Goal: Task Accomplishment & Management: Use online tool/utility

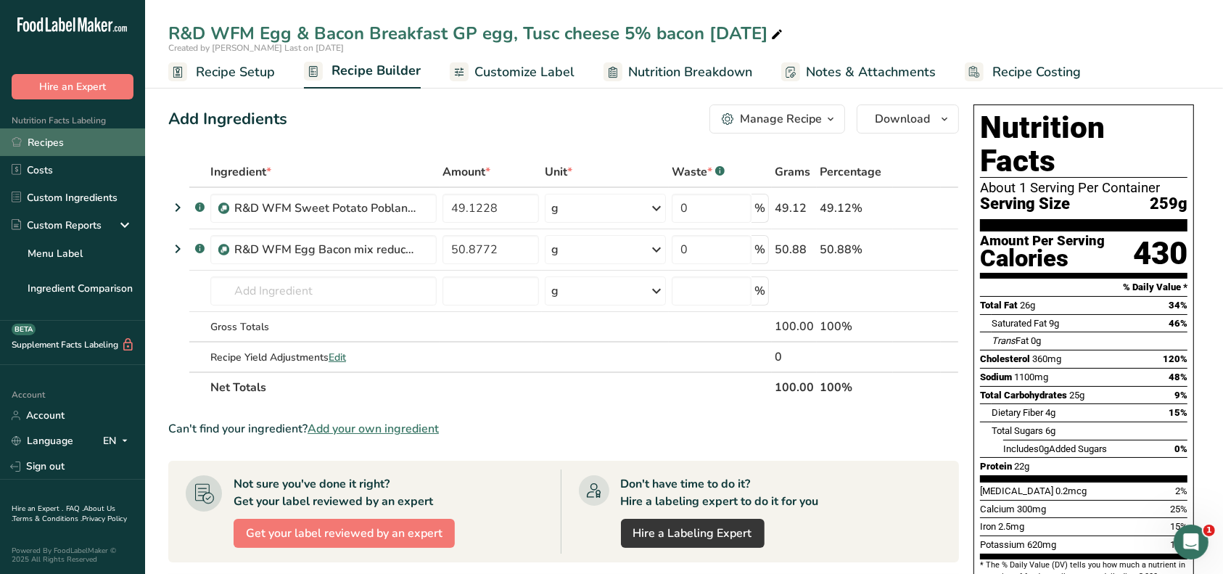
click at [63, 147] on link "Recipes" at bounding box center [72, 142] width 145 height 28
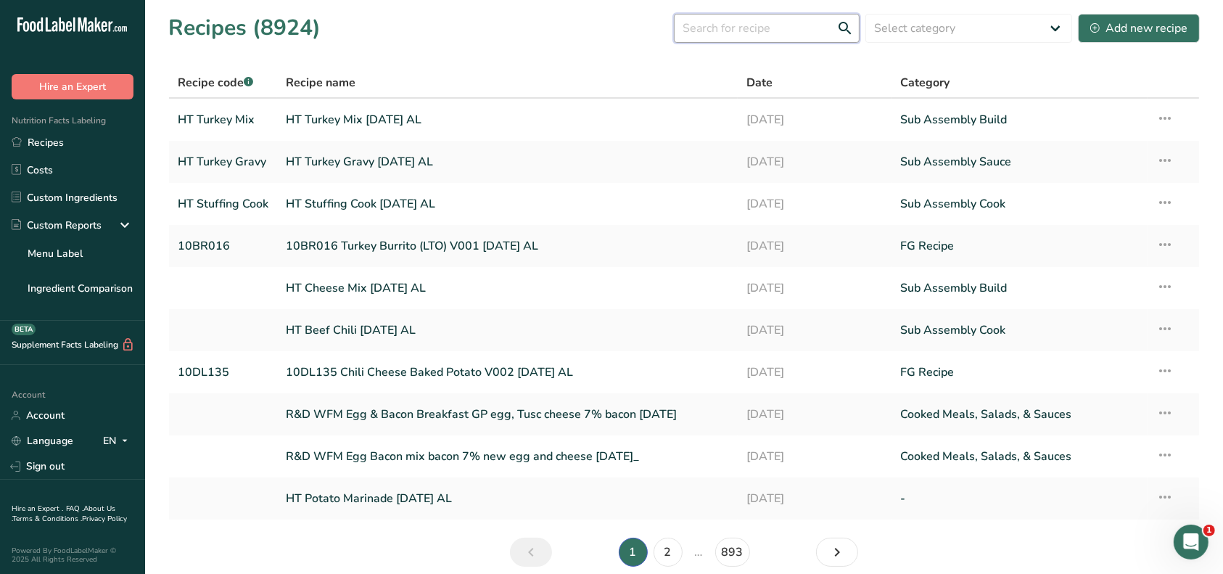
click at [759, 25] on input "text" at bounding box center [767, 28] width 186 height 29
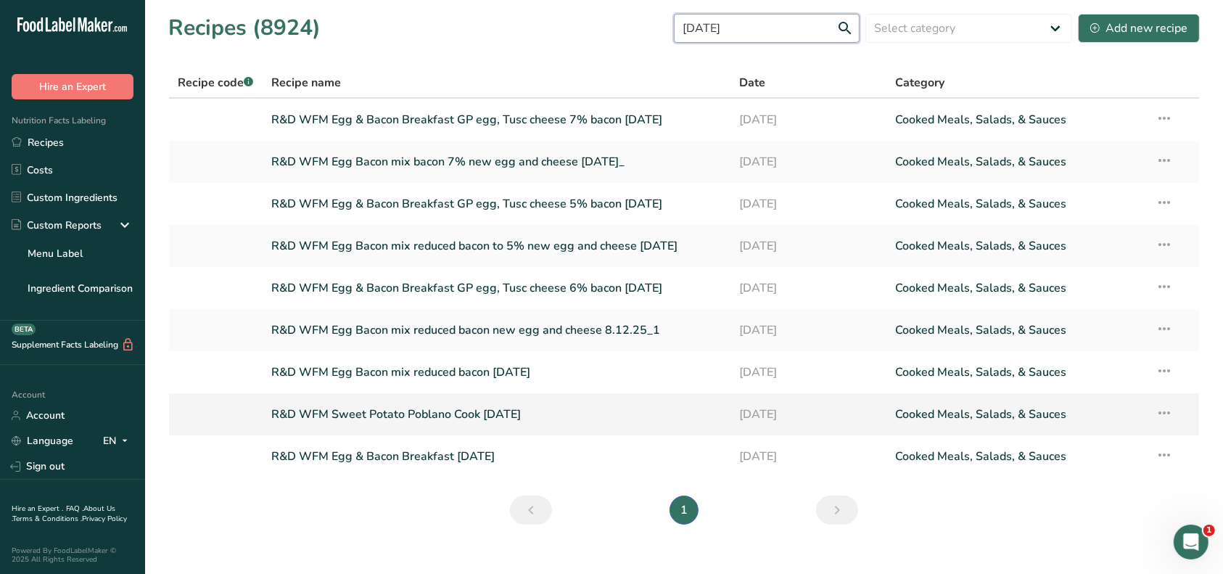
type input "[DATE]"
click at [491, 415] on link "R&D WFM Sweet Potato Poblano Cook [DATE]" at bounding box center [496, 414] width 451 height 30
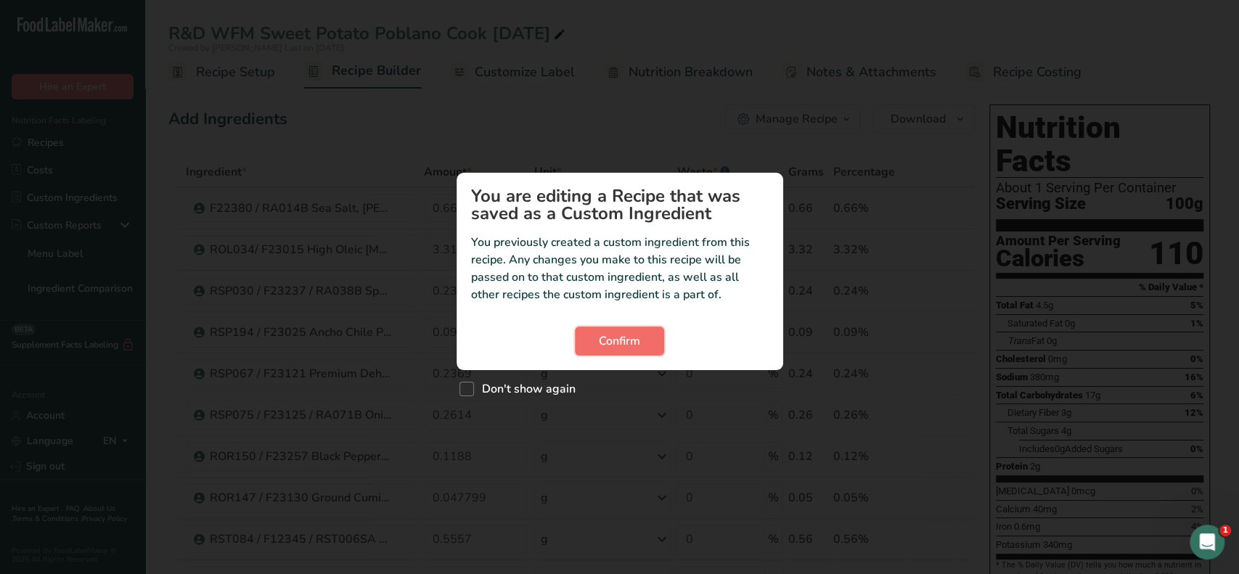
click at [595, 343] on button "Confirm" at bounding box center [619, 341] width 89 height 29
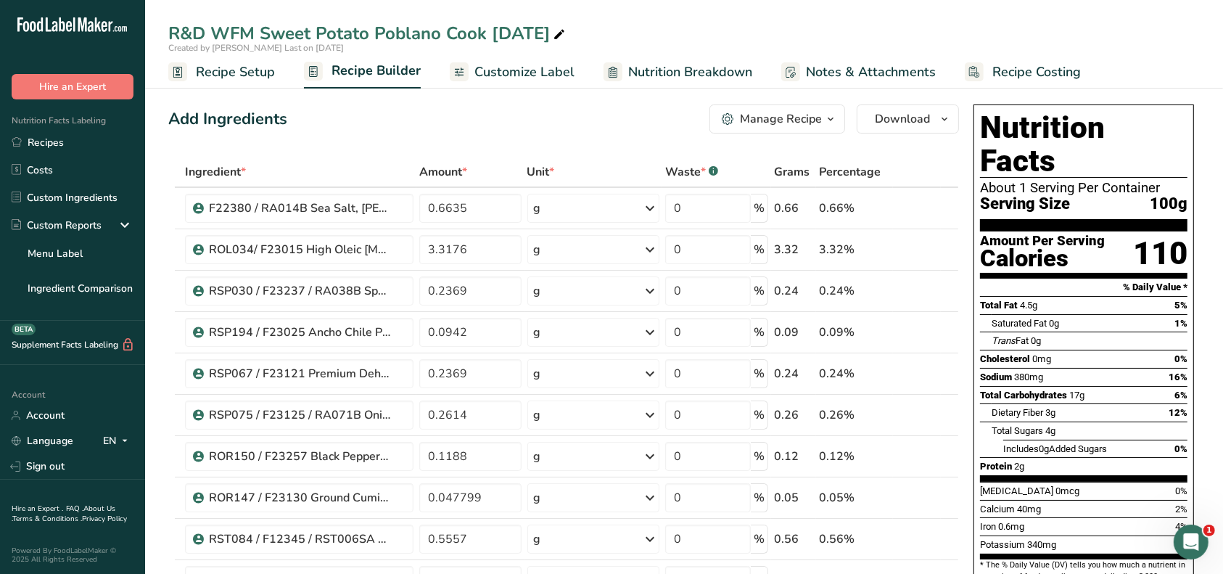
click at [807, 124] on div "Manage Recipe" at bounding box center [781, 118] width 82 height 17
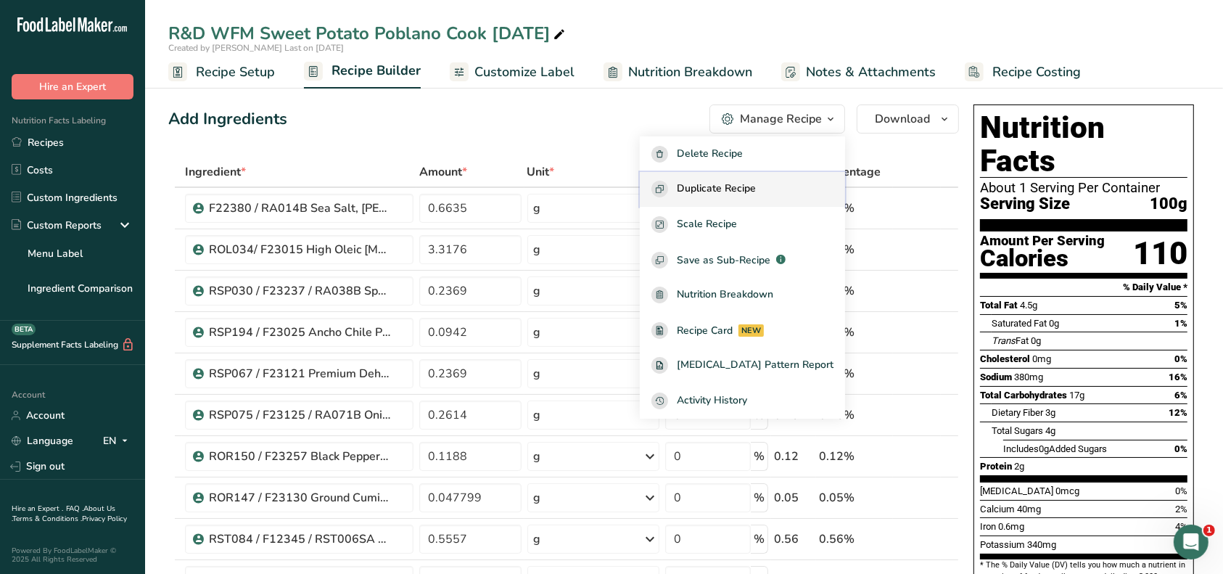
click at [756, 195] on span "Duplicate Recipe" at bounding box center [716, 189] width 79 height 17
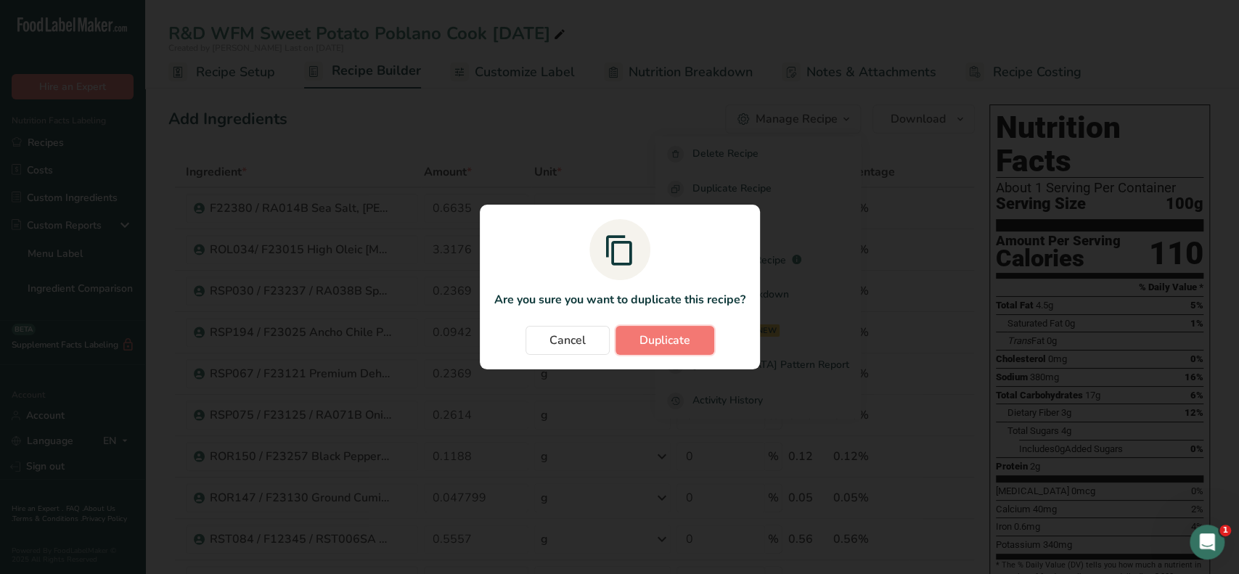
click at [676, 351] on button "Duplicate" at bounding box center [664, 340] width 99 height 29
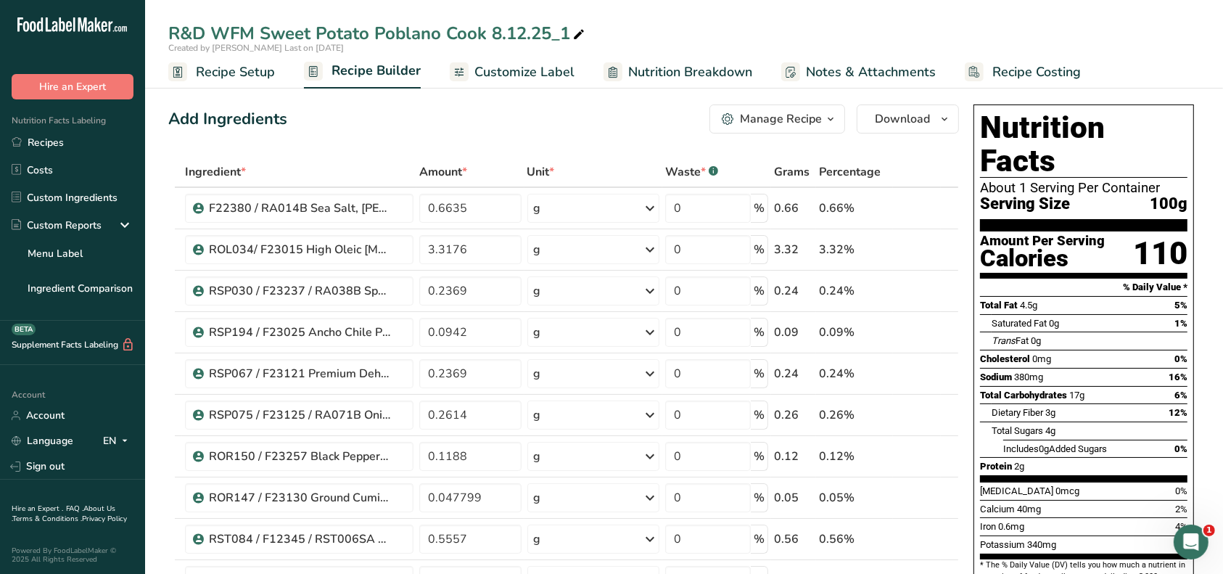
drag, startPoint x: 569, startPoint y: 30, endPoint x: 496, endPoint y: 29, distance: 73.3
click at [496, 29] on div "R&D WFM Sweet Potato Poblano Cook 8.12.25_1" at bounding box center [377, 33] width 419 height 26
drag, startPoint x: 558, startPoint y: 31, endPoint x: 493, endPoint y: 26, distance: 64.8
click at [493, 26] on input "R&D WFM Sweet Potato Poblano Cook 8.12.25_18.18.25" at bounding box center [684, 33] width 1032 height 26
click at [926, 26] on input "R&D WFM Sweet Potato Poblano Cook reduced seasoning [DATE]" at bounding box center [684, 33] width 1032 height 26
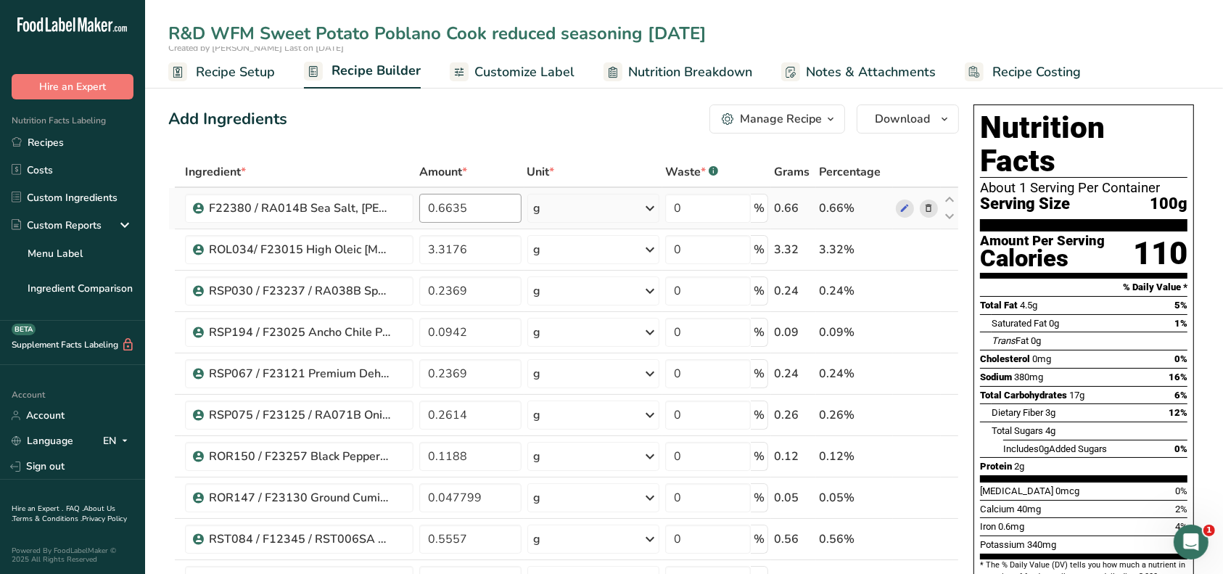
type input "R&D WFM Sweet Potato Poblano Cook reduced seasoning [DATE]"
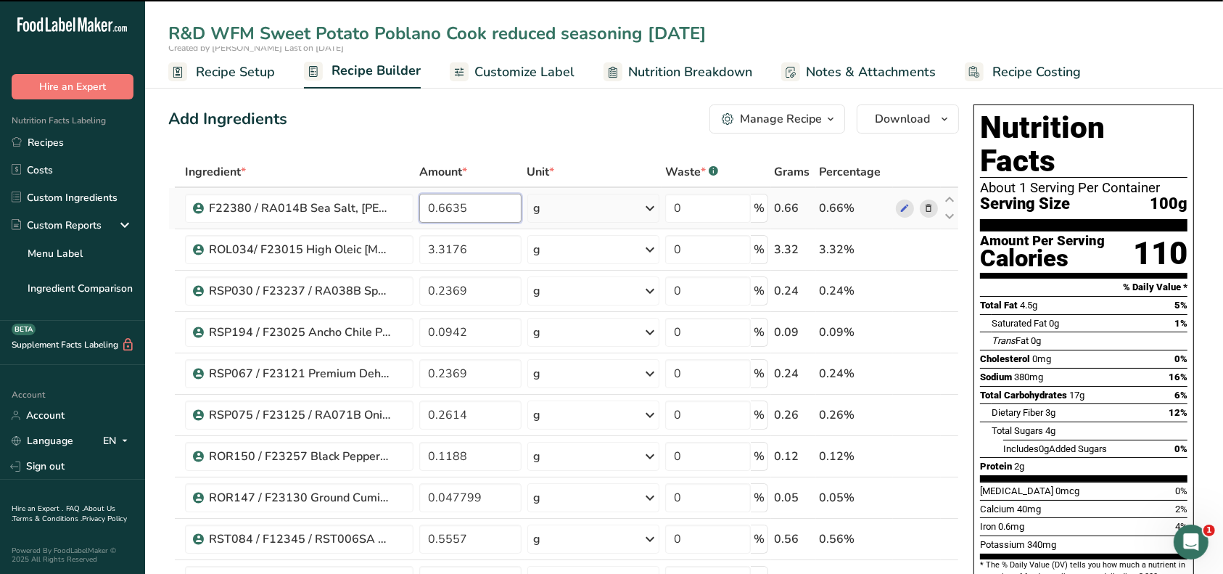
drag, startPoint x: 476, startPoint y: 211, endPoint x: 426, endPoint y: 207, distance: 50.3
click at [429, 208] on input "0.6635" at bounding box center [470, 208] width 102 height 29
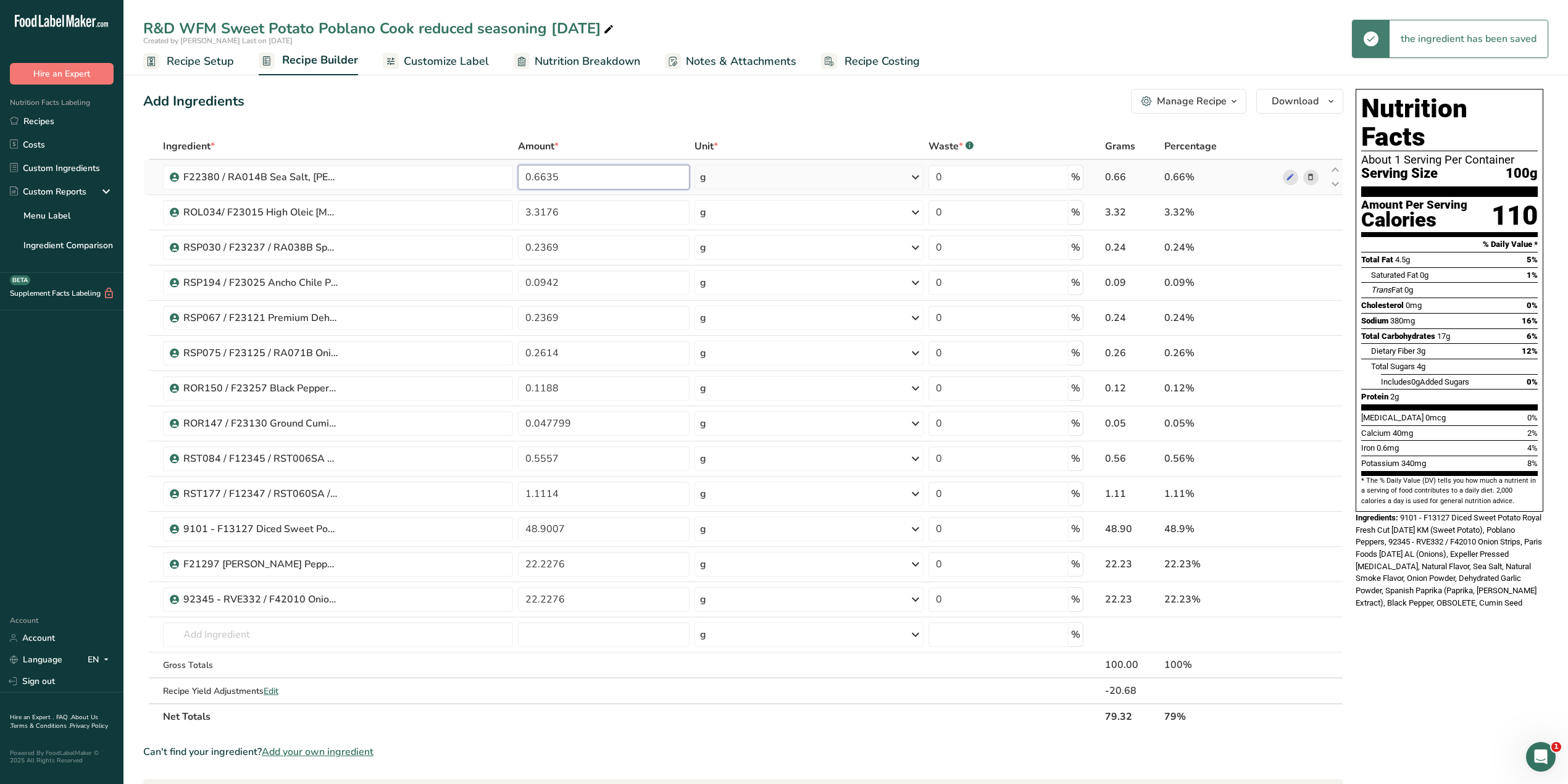
drag, startPoint x: 564, startPoint y: 173, endPoint x: 516, endPoint y: 173, distance: 48.0
click at [516, 173] on td "0.6635" at bounding box center [604, 177] width 177 height 35
type input "0.5358"
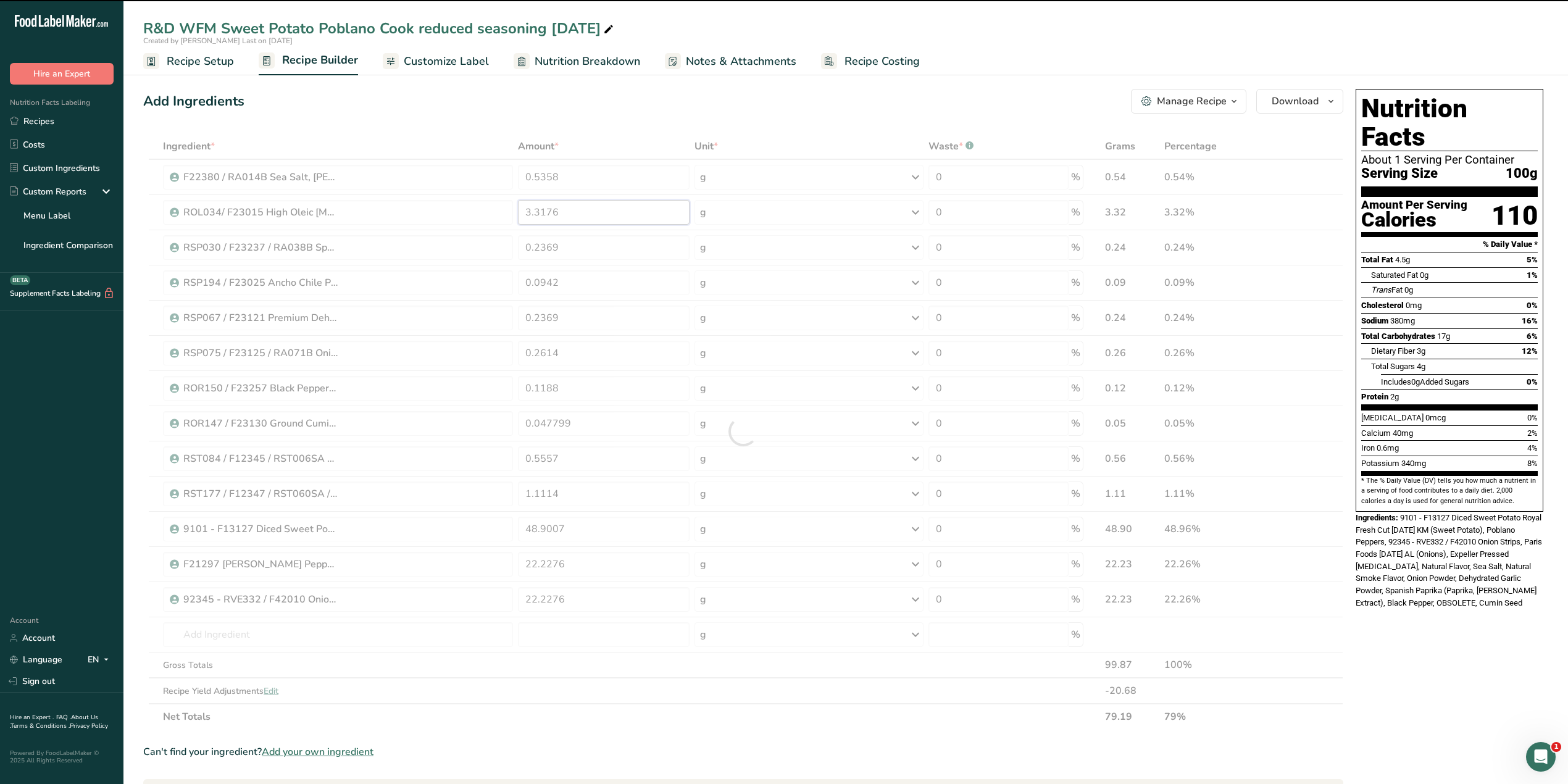
drag, startPoint x: 564, startPoint y: 208, endPoint x: 516, endPoint y: 207, distance: 48.0
click at [516, 207] on div "Ingredient * Amount * Unit * Waste * .a-a{fill:#347362;}.b-a{fill:#fff;} Grams …" at bounding box center [743, 431] width 1200 height 596
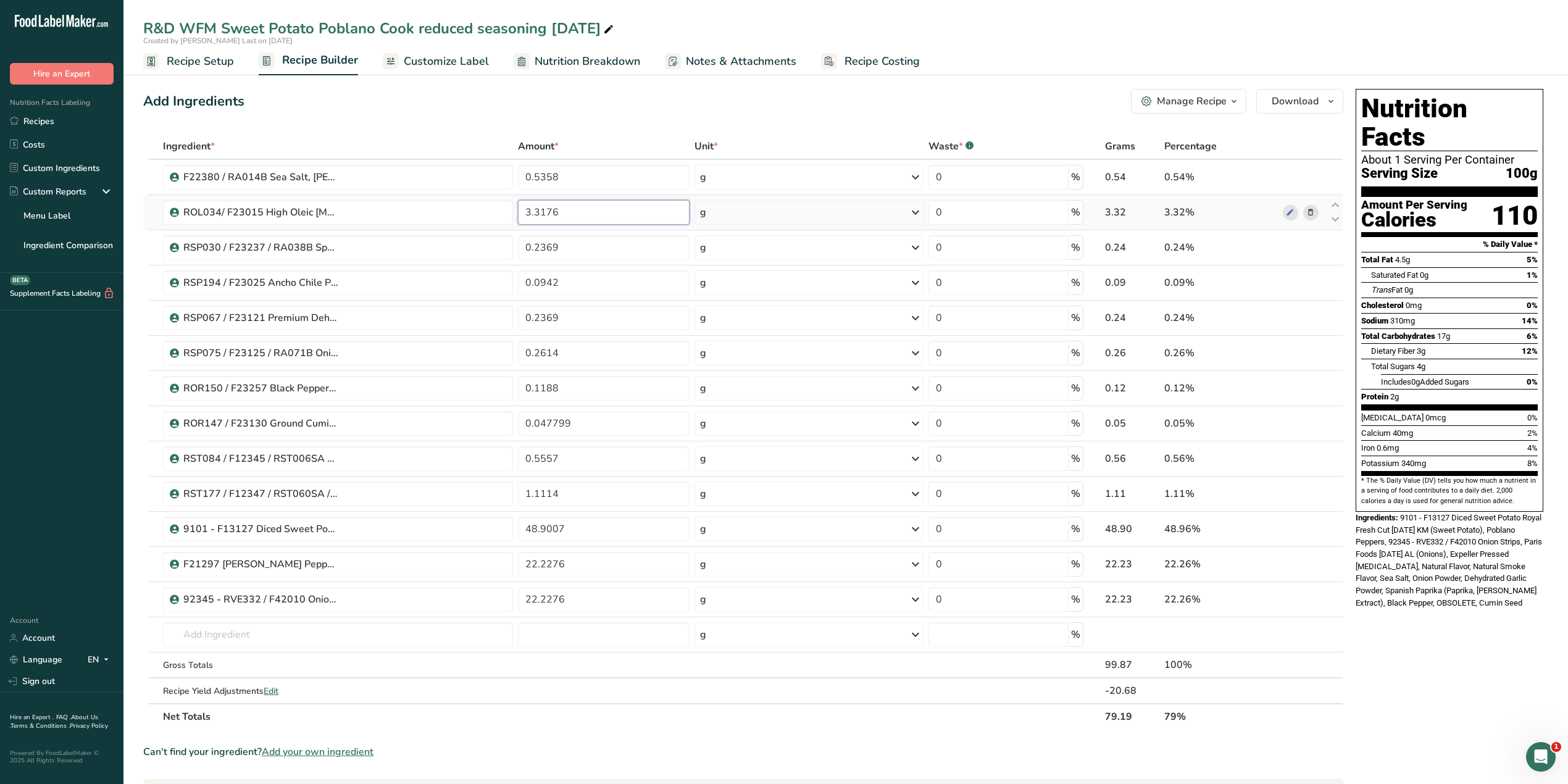
click at [586, 213] on input "3.3176" at bounding box center [604, 212] width 172 height 25
type input "3.3182"
click at [566, 359] on div "Ingredient * Amount * Unit * Waste * .a-a{fill:#347362;}.b-a{fill:#fff;} Grams …" at bounding box center [743, 431] width 1200 height 596
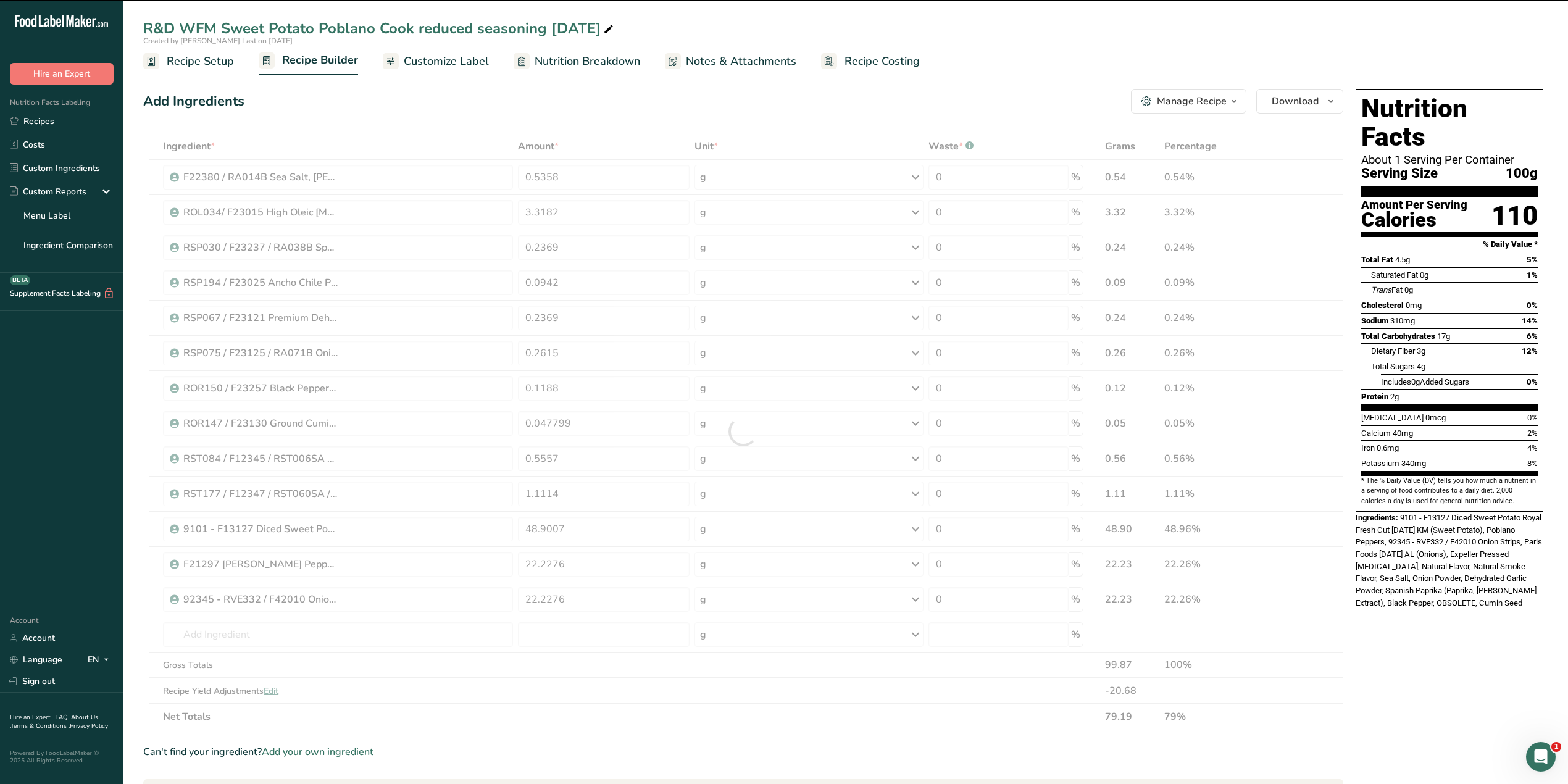
click at [568, 389] on div at bounding box center [743, 431] width 1200 height 596
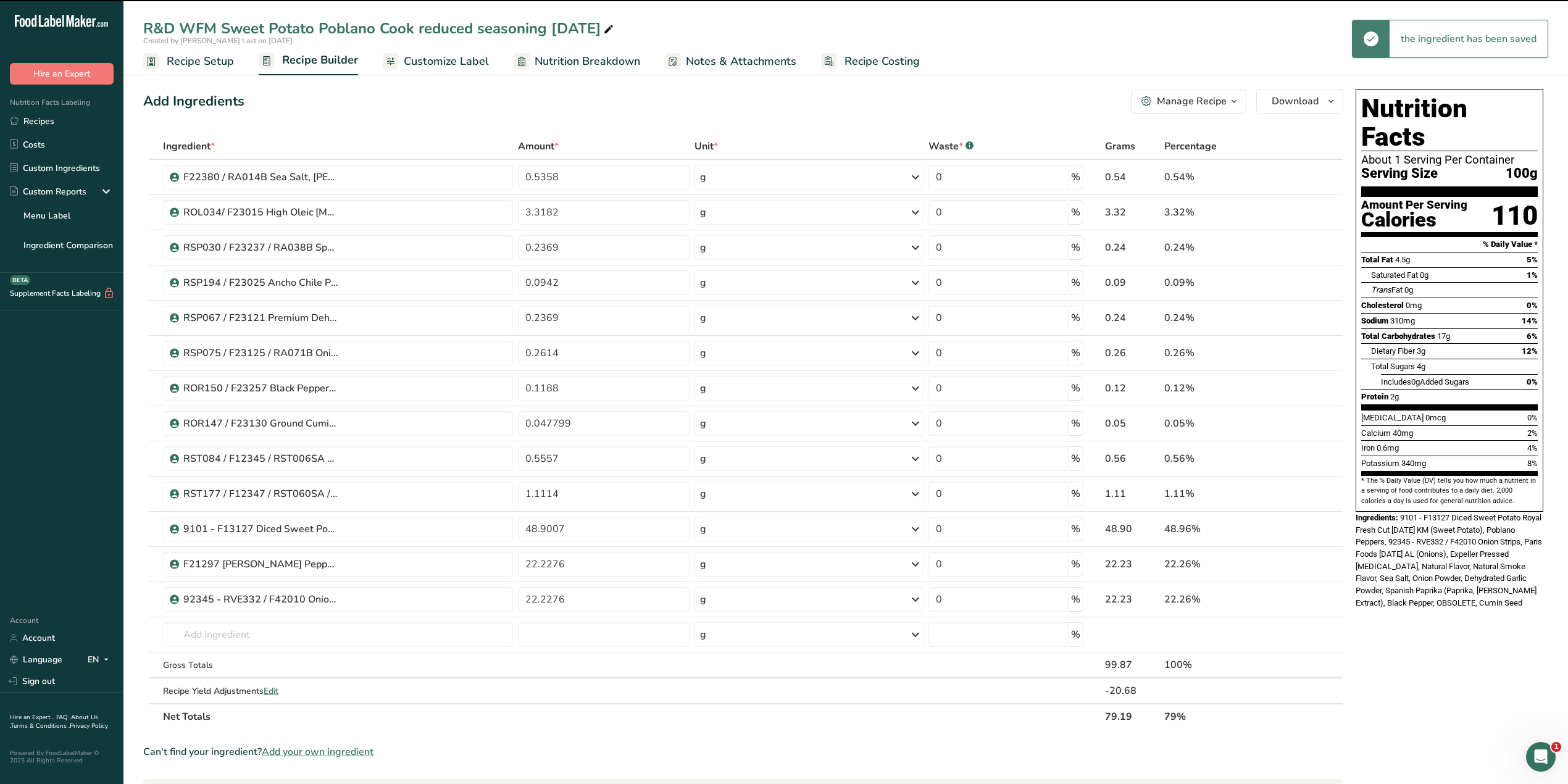
type input "0.2615"
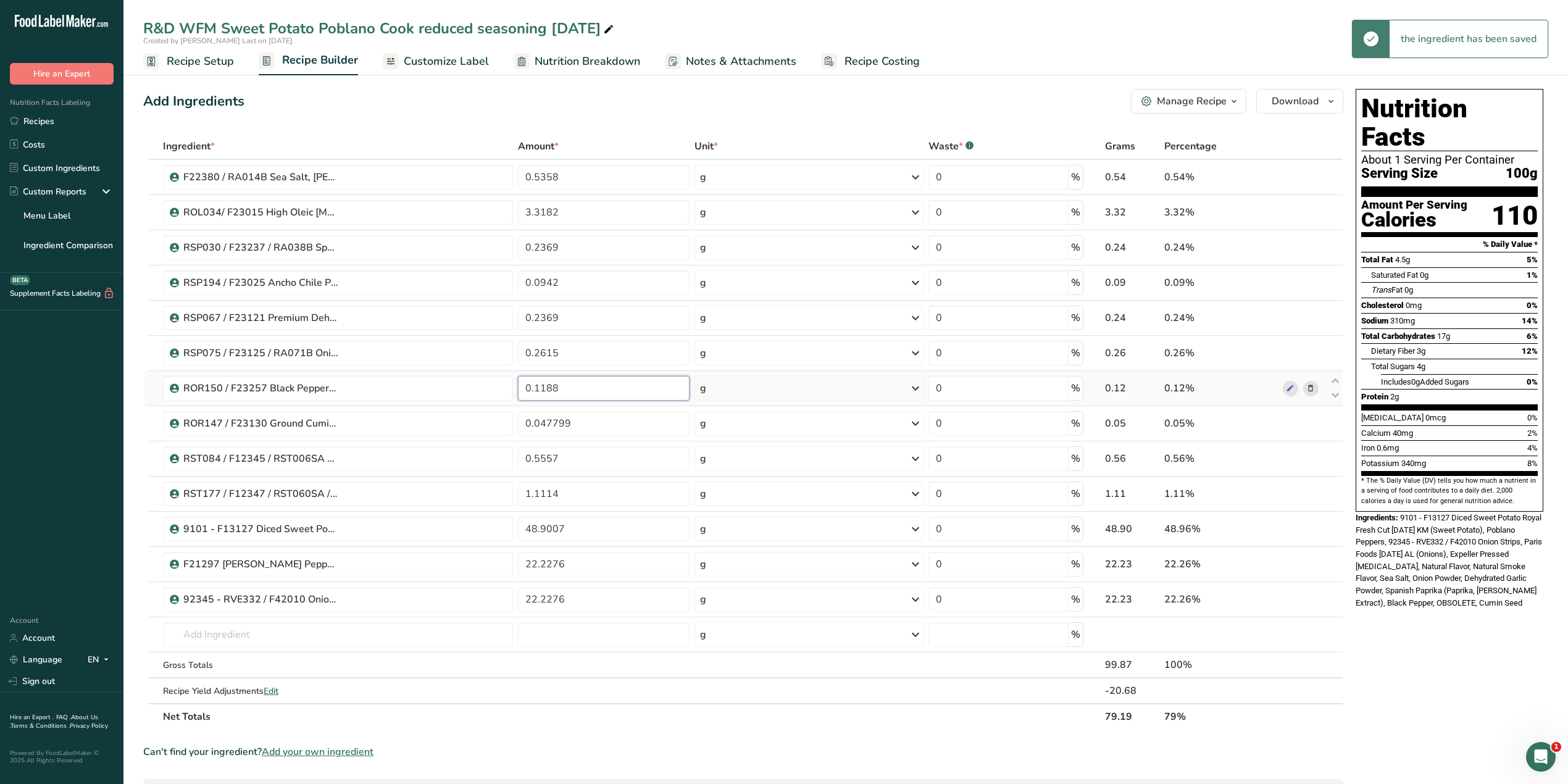
drag, startPoint x: 568, startPoint y: 390, endPoint x: 536, endPoint y: 388, distance: 32.1
click at [536, 388] on input "0.1188" at bounding box center [604, 388] width 172 height 25
click at [525, 385] on input "943" at bounding box center [603, 388] width 171 height 25
type input "0.0943"
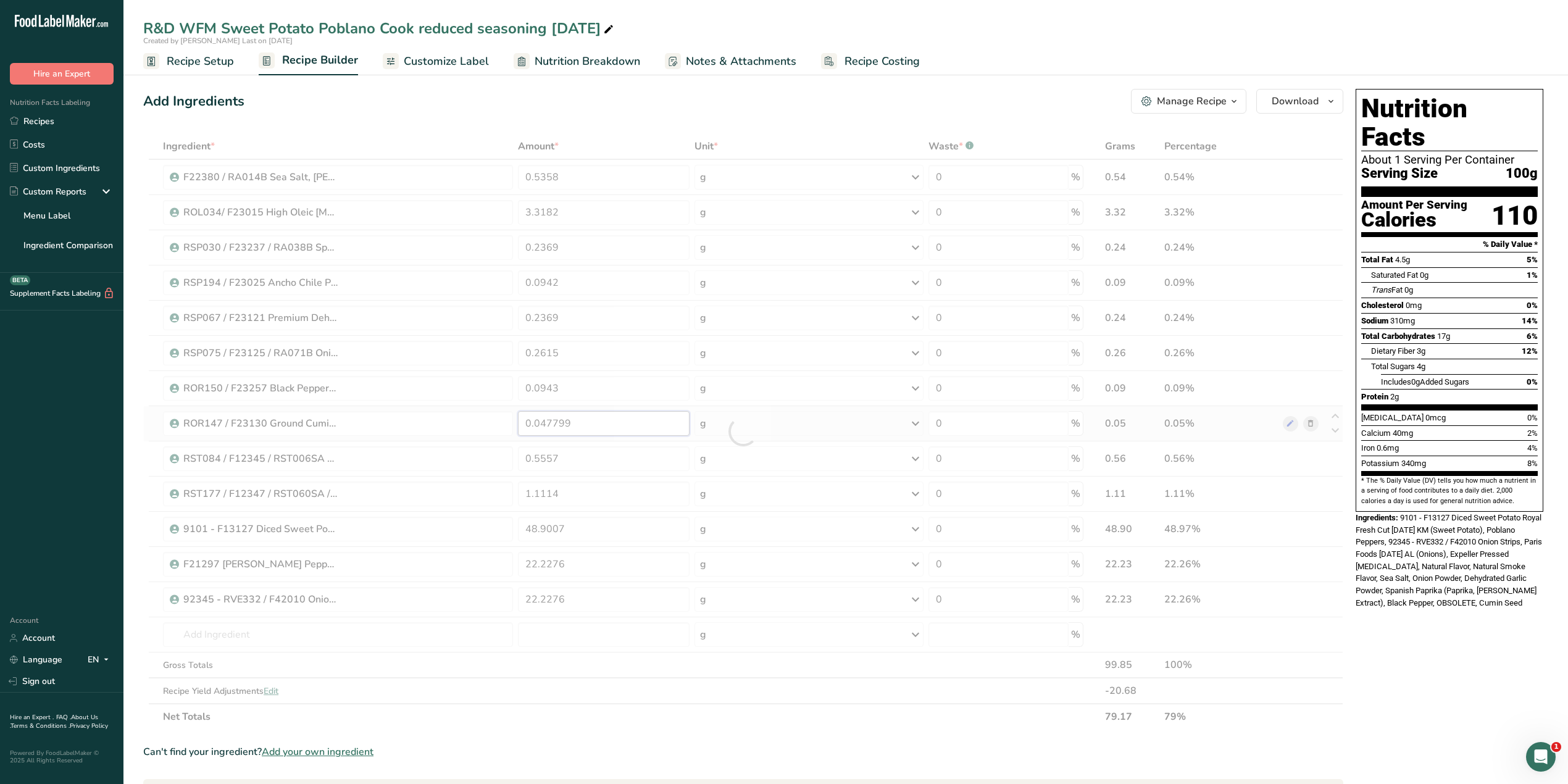
click at [576, 422] on div "Ingredient * Amount * Unit * Waste * .a-a{fill:#347362;}.b-a{fill:#fff;} Grams …" at bounding box center [743, 431] width 1200 height 596
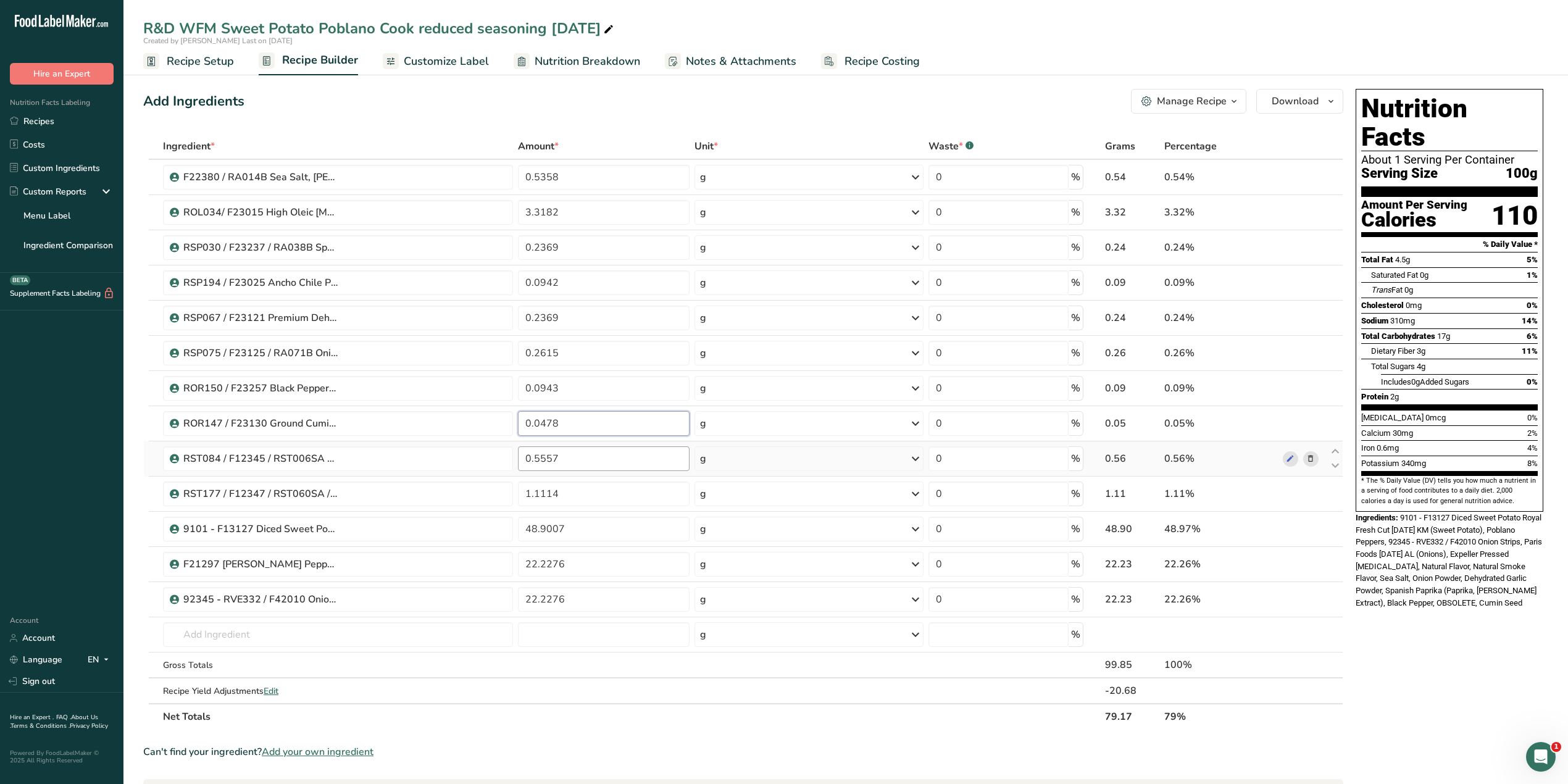
type input "0.0478"
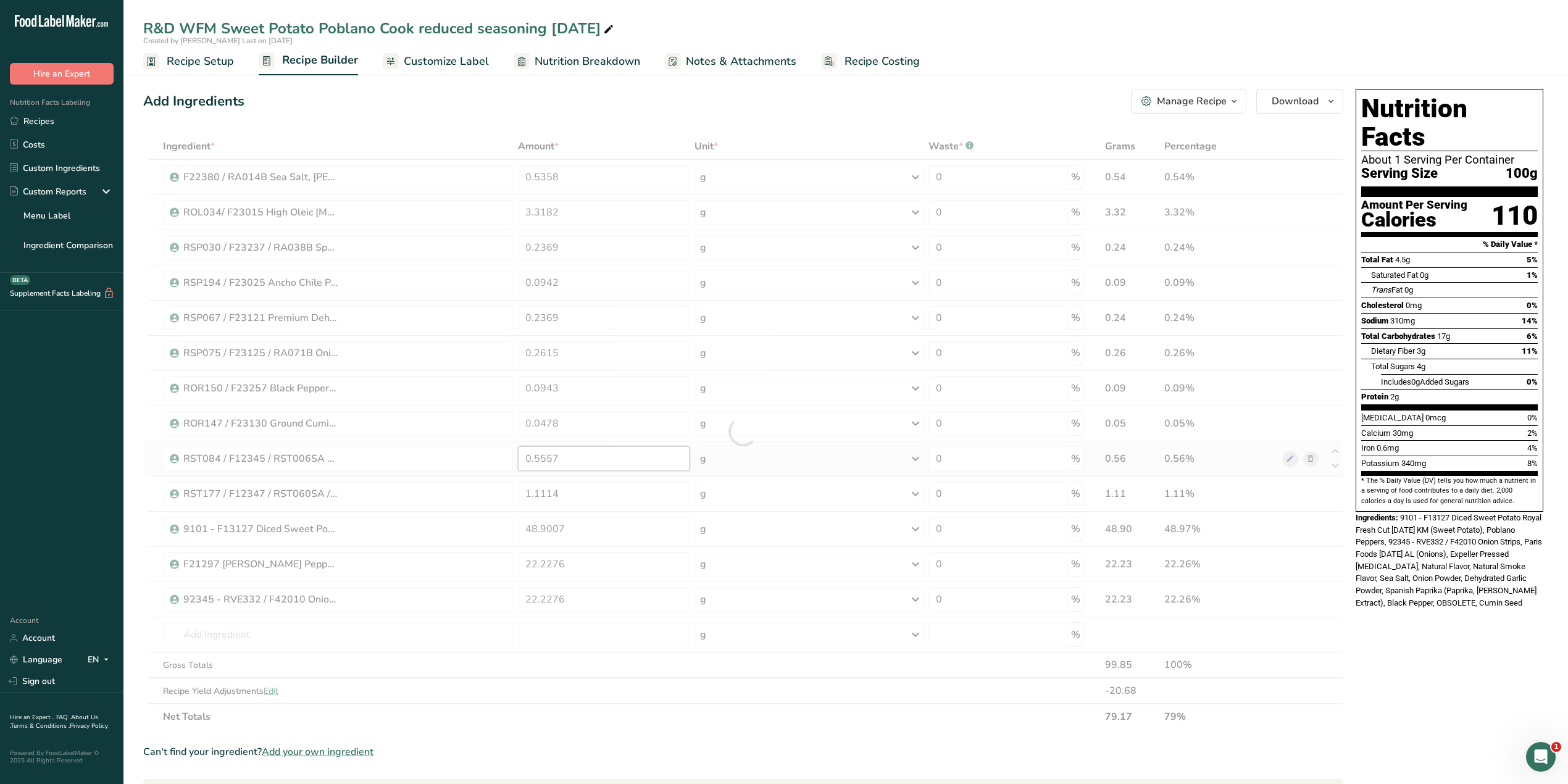
click at [585, 460] on div "Ingredient * Amount * Unit * Waste * .a-a{fill:#347362;}.b-a{fill:#fff;} Grams …" at bounding box center [743, 431] width 1200 height 596
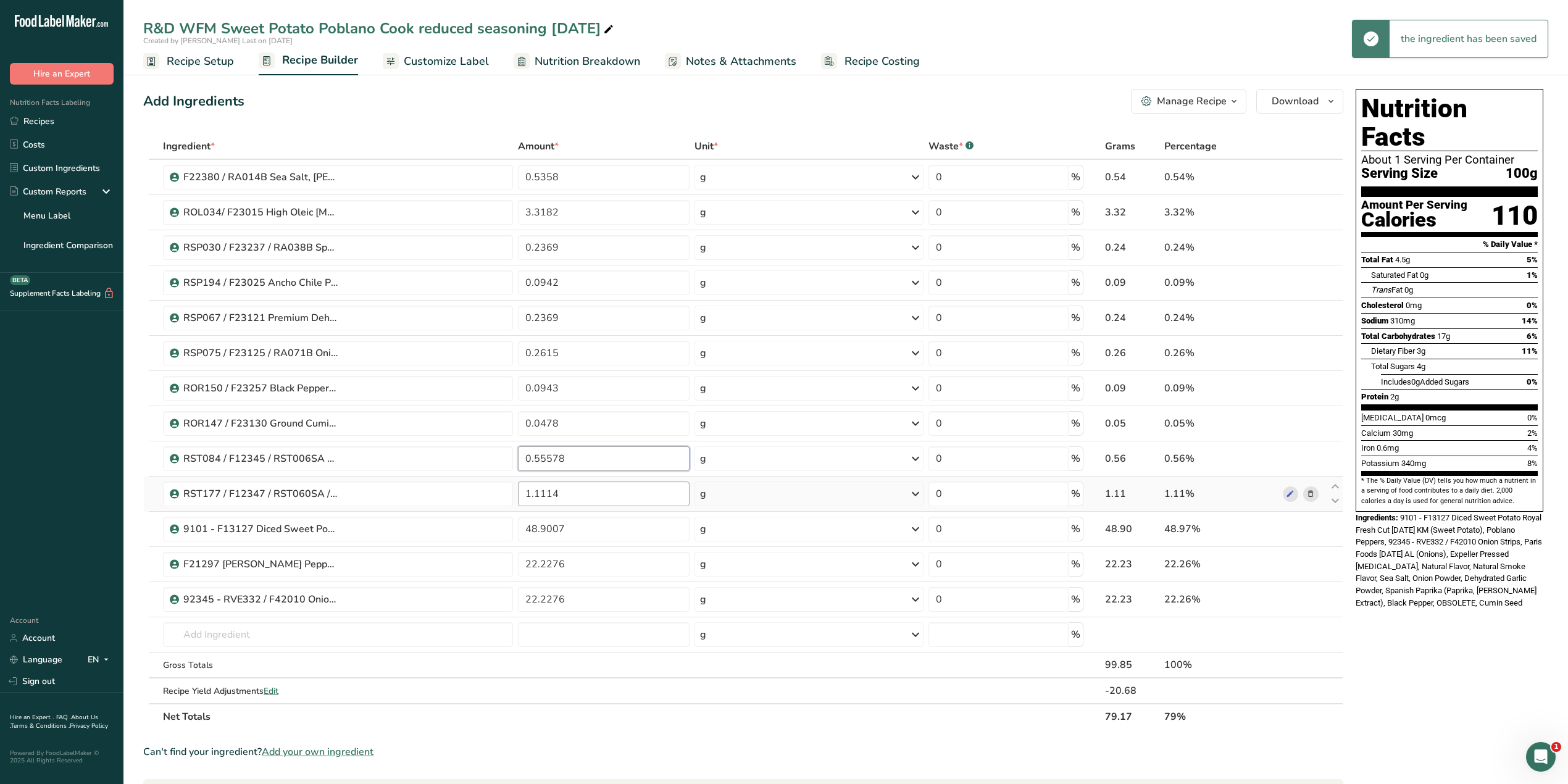
type input "0.55578"
click at [563, 487] on div "Ingredient * Amount * Unit * Waste * .a-a{fill:#347362;}.b-a{fill:#fff;} Grams …" at bounding box center [743, 431] width 1200 height 596
type input "1.11146"
drag, startPoint x: 568, startPoint y: 530, endPoint x: 542, endPoint y: 534, distance: 26.3
click at [542, 487] on input "48.9007" at bounding box center [604, 528] width 172 height 25
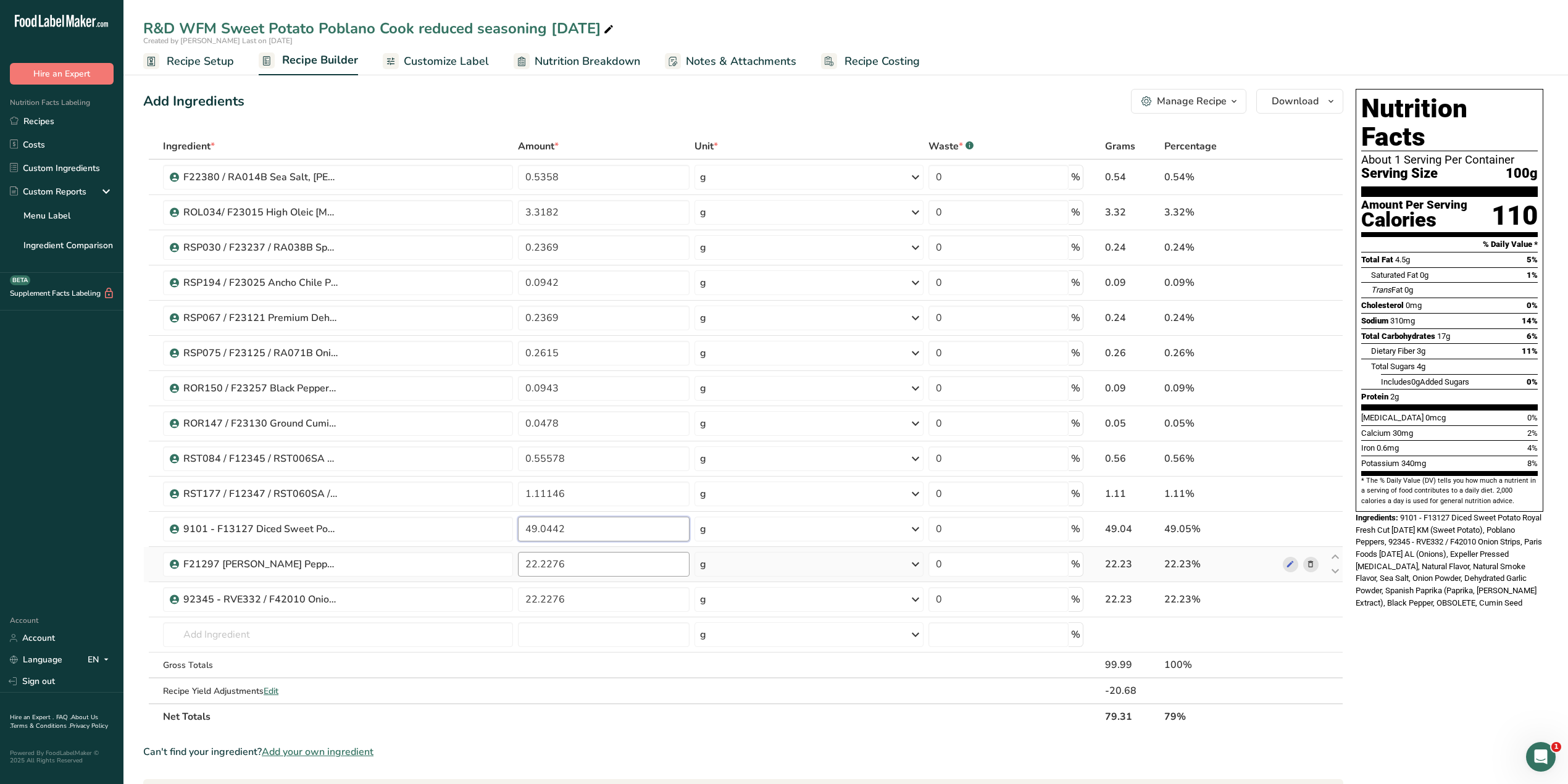
type input "49.0442"
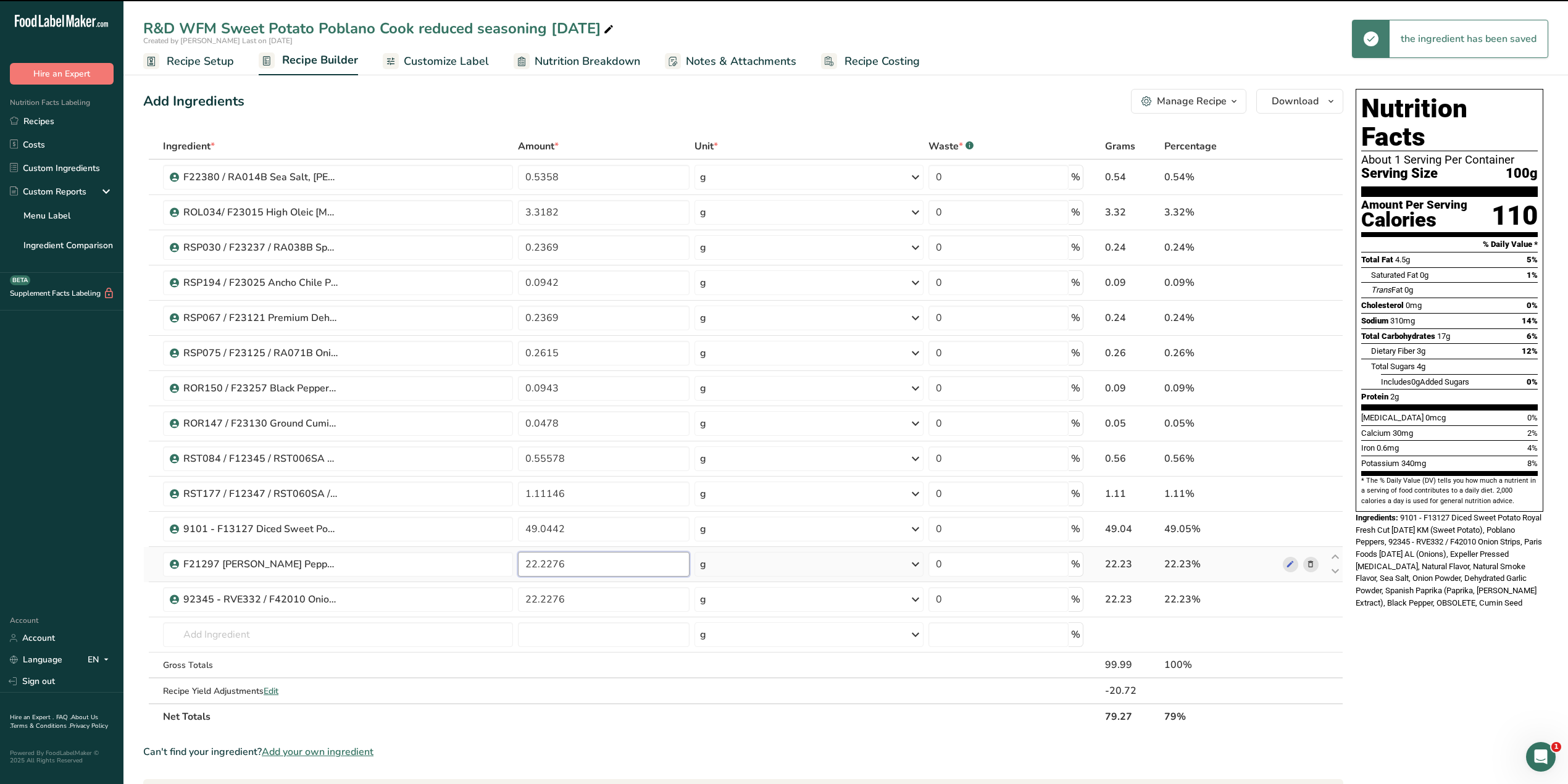
drag, startPoint x: 586, startPoint y: 573, endPoint x: 546, endPoint y: 572, distance: 40.0
click at [546, 487] on input "22.2276" at bounding box center [604, 564] width 172 height 25
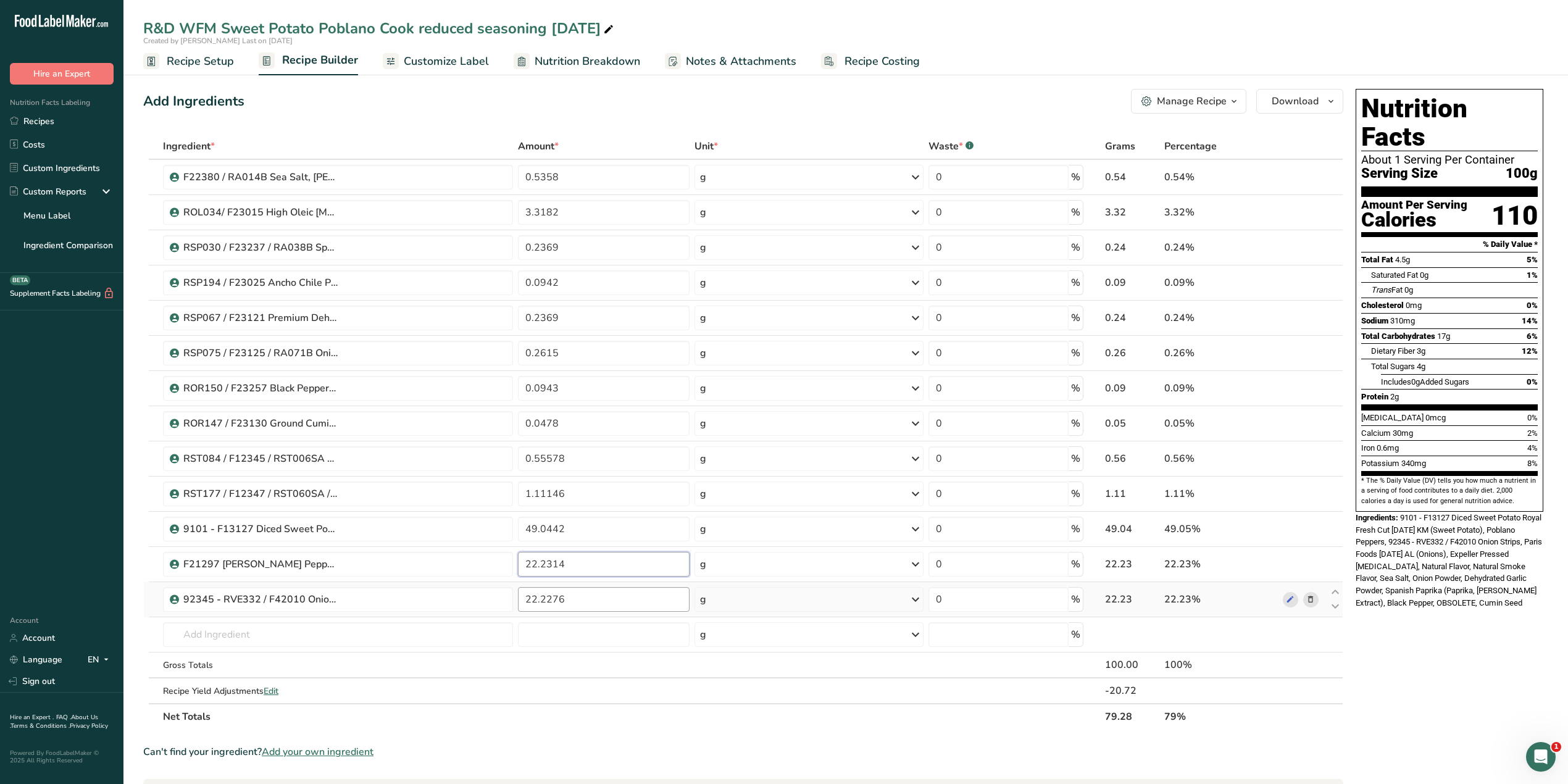
type input "22.2314"
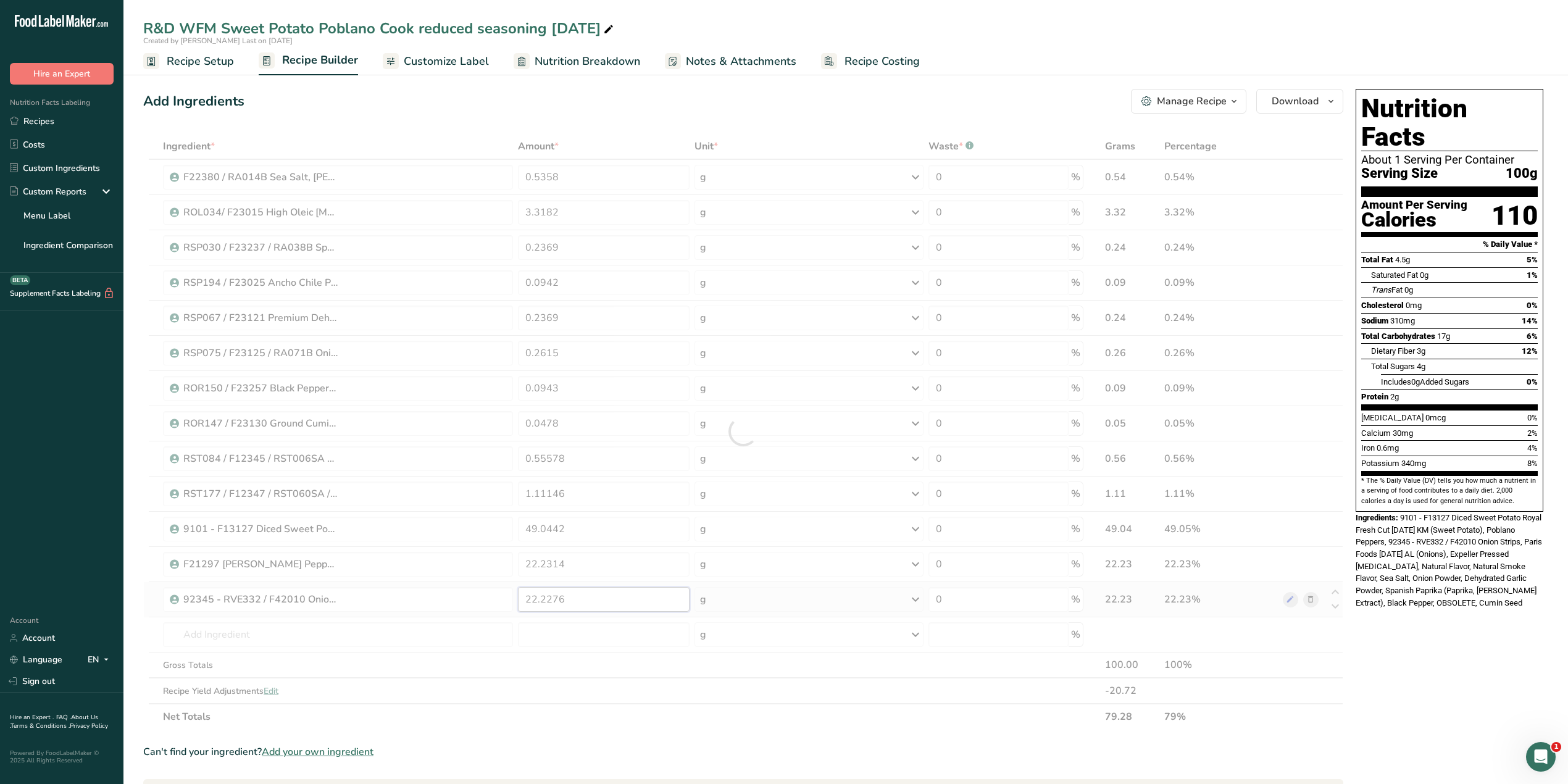
click at [562, 487] on div "Ingredient * Amount * Unit * Waste * .a-a{fill:#347362;}.b-a{fill:#fff;} Grams …" at bounding box center [743, 431] width 1200 height 596
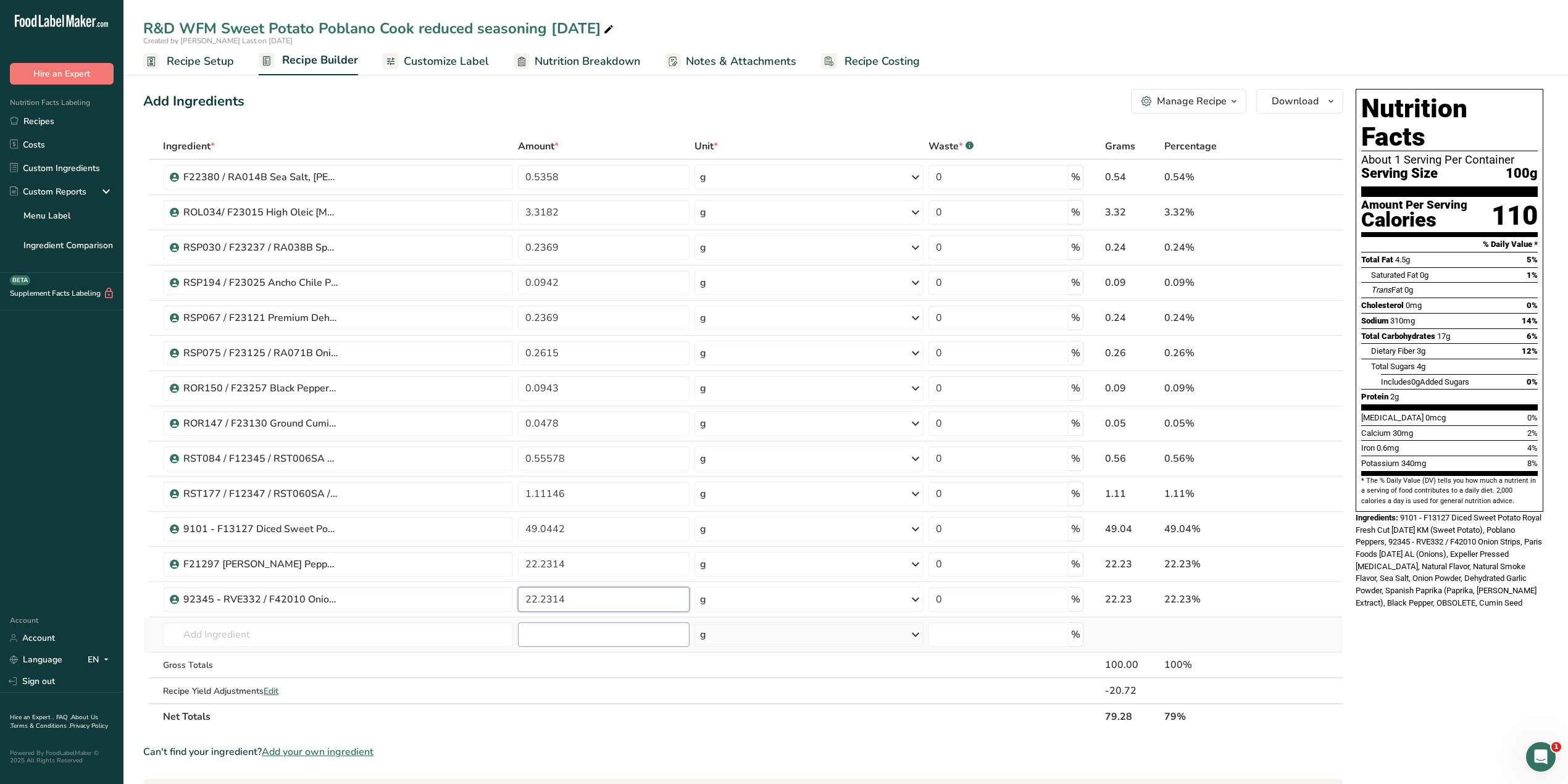
type input "22.2314"
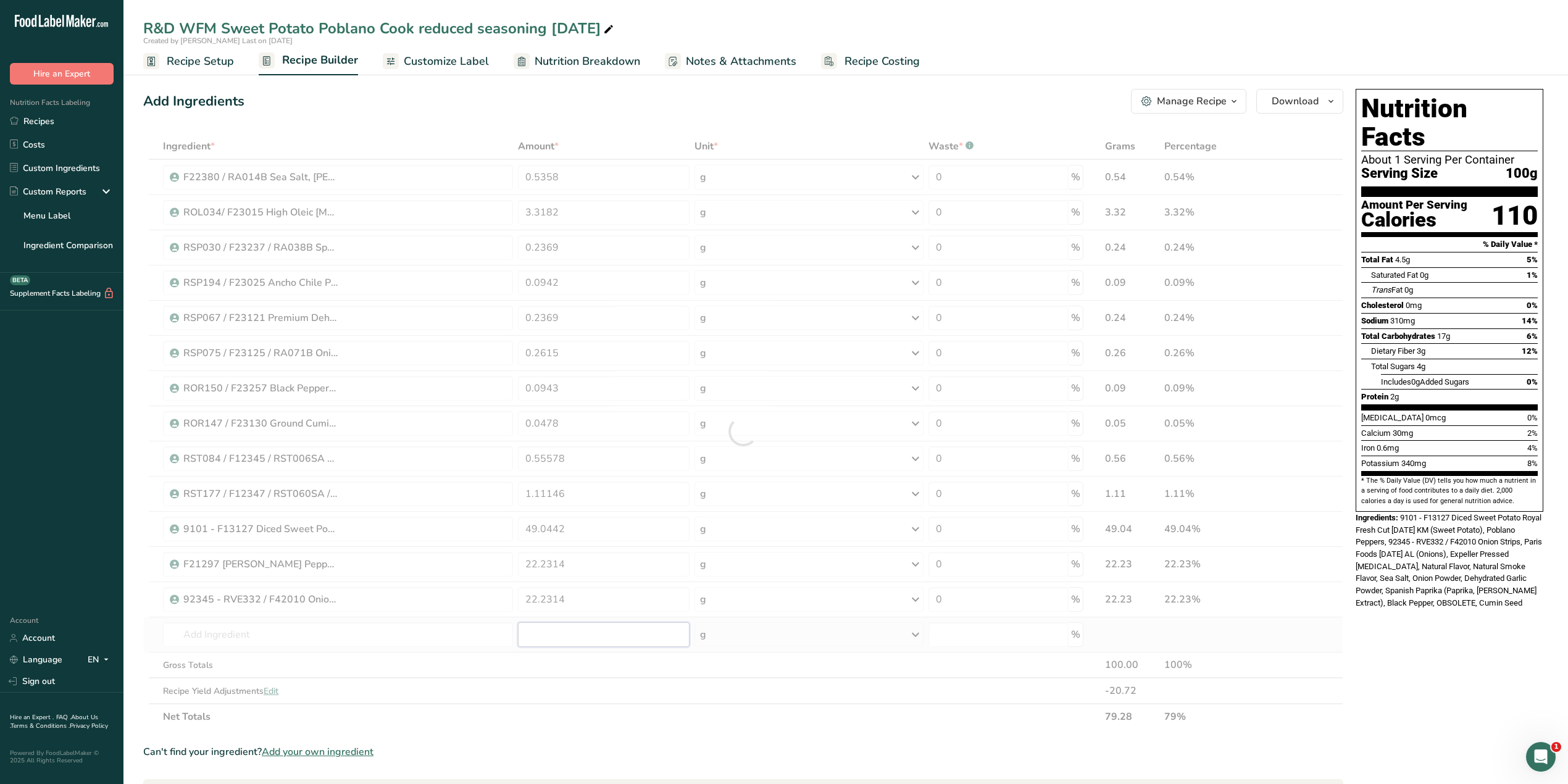
click at [590, 487] on div "Ingredient * Amount * Unit * Waste * .a-a{fill:#347362;}.b-a{fill:#fff;} Grams …" at bounding box center [743, 431] width 1200 height 596
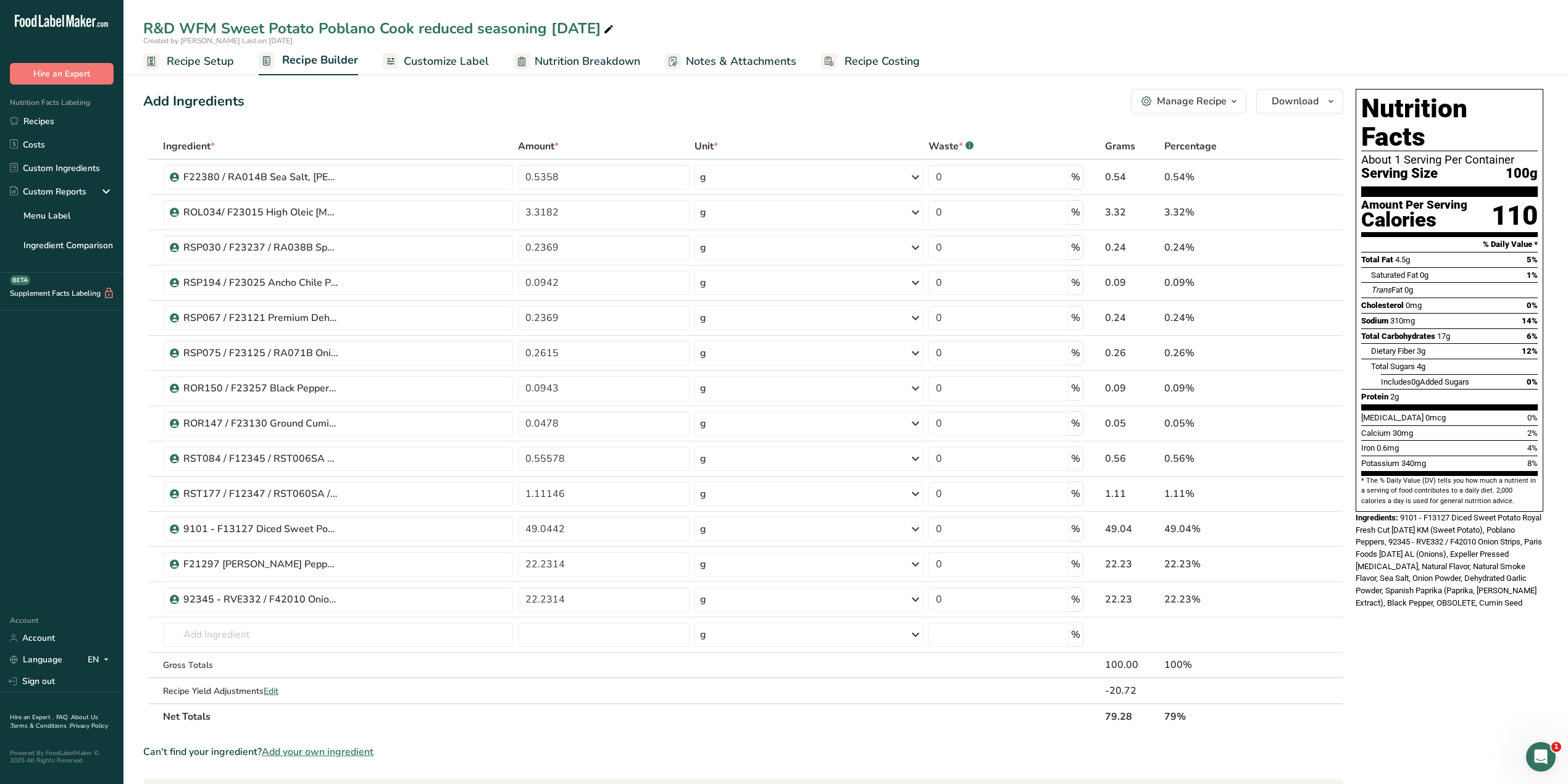
click at [1041, 102] on div "Manage Recipe" at bounding box center [1192, 100] width 70 height 14
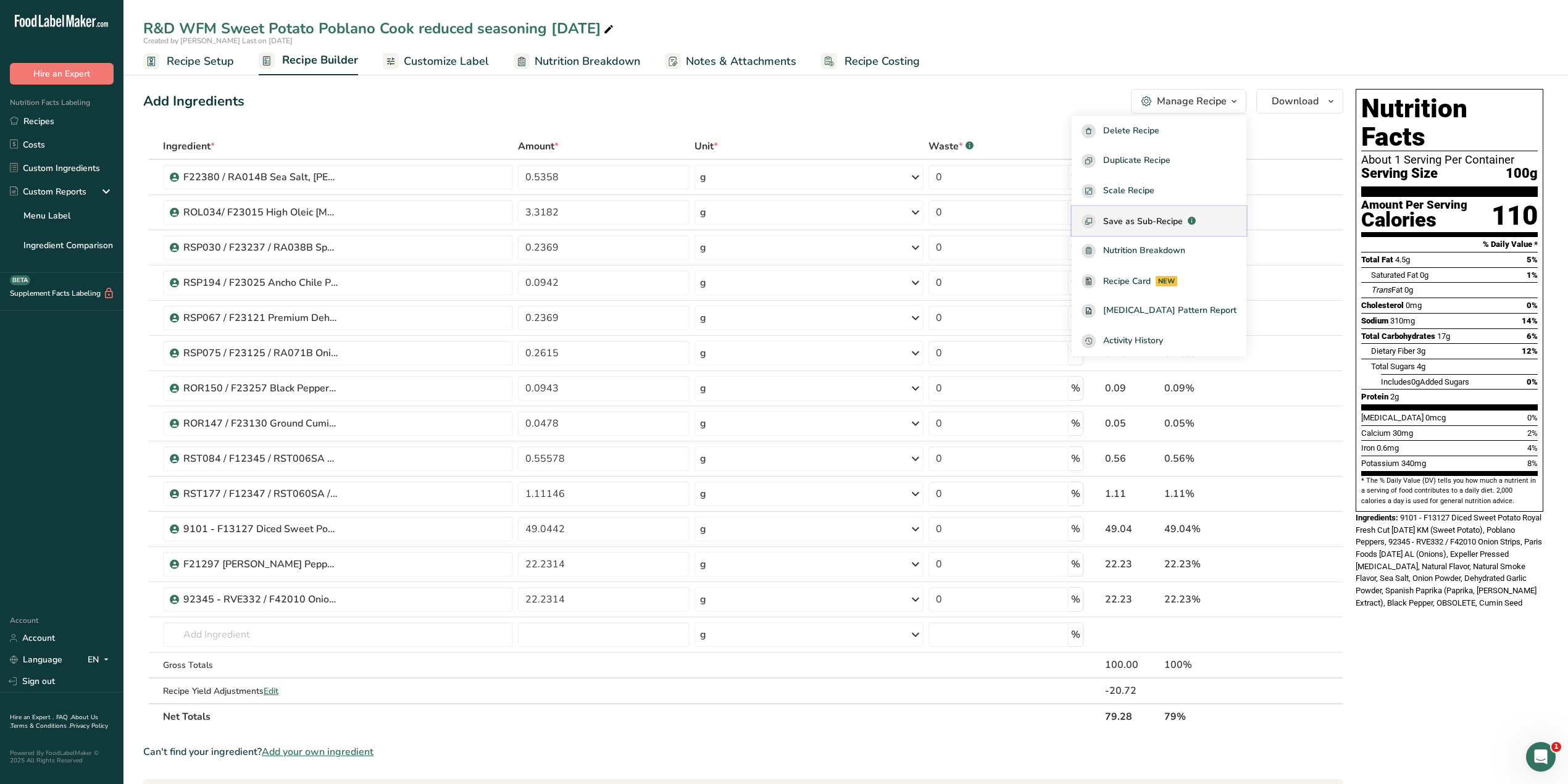
click at [1041, 219] on span "Save as Sub-Recipe" at bounding box center [1143, 221] width 80 height 13
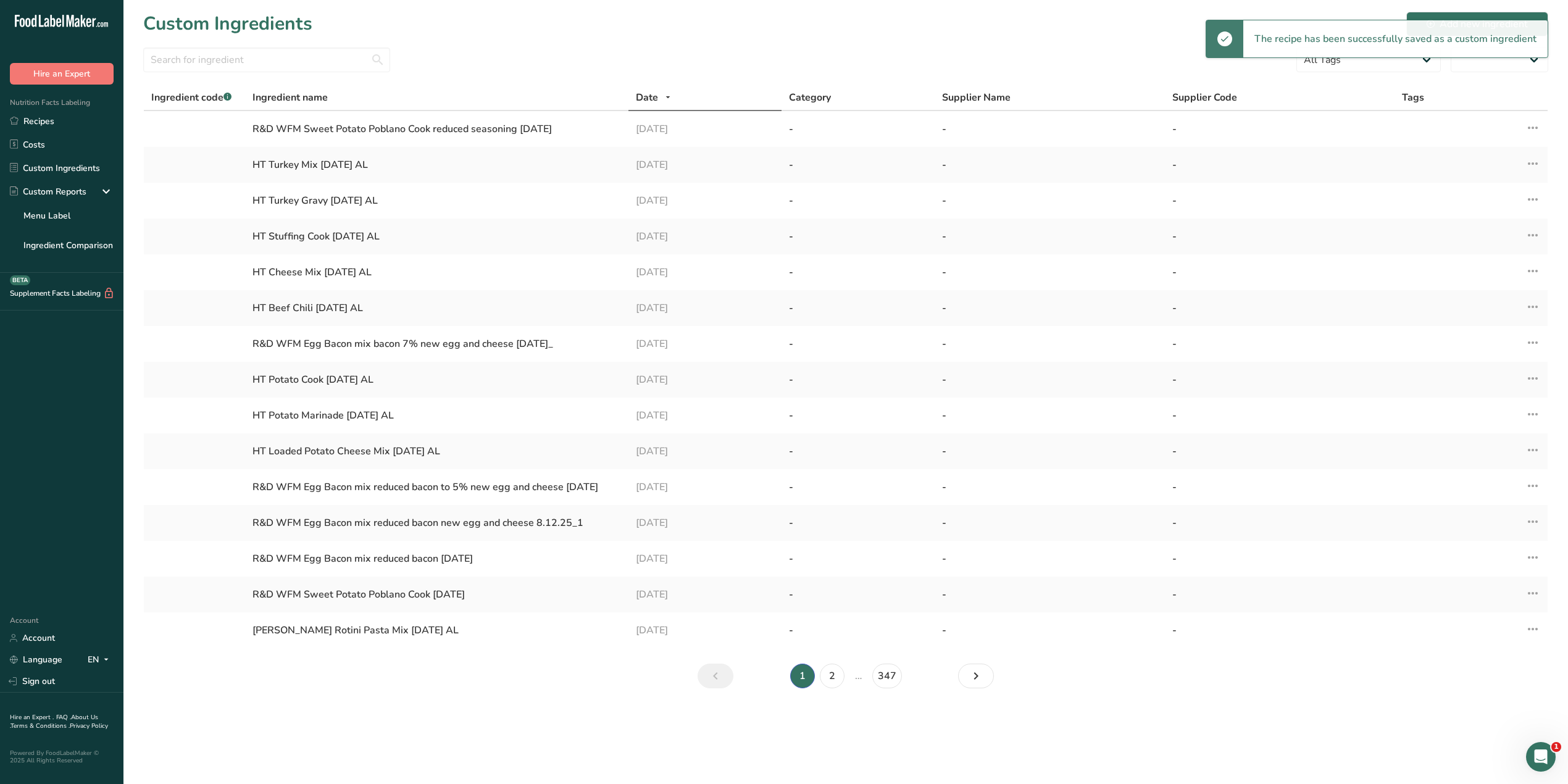
select select "30"
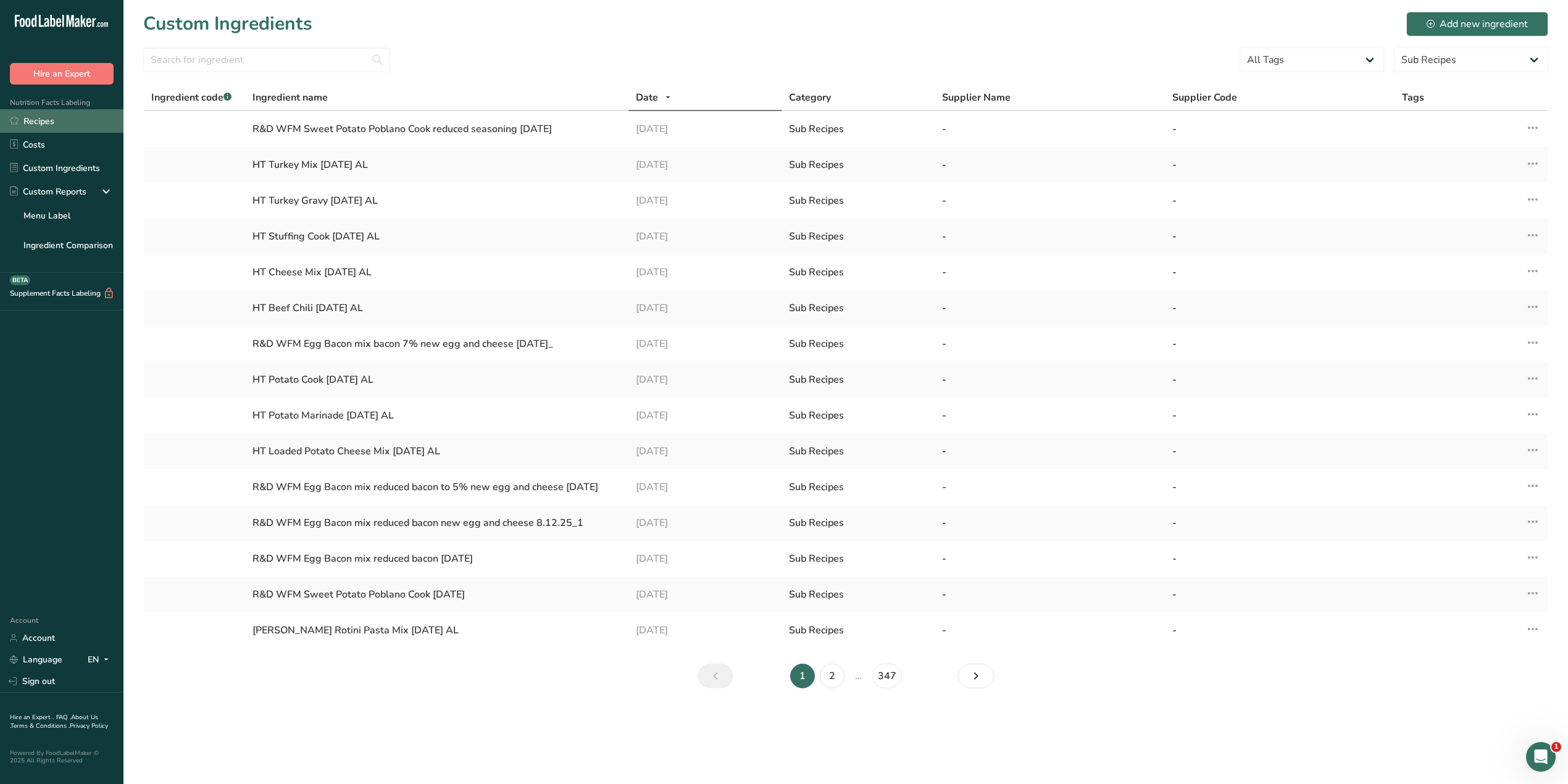
click at [53, 121] on link "Recipes" at bounding box center [61, 121] width 123 height 24
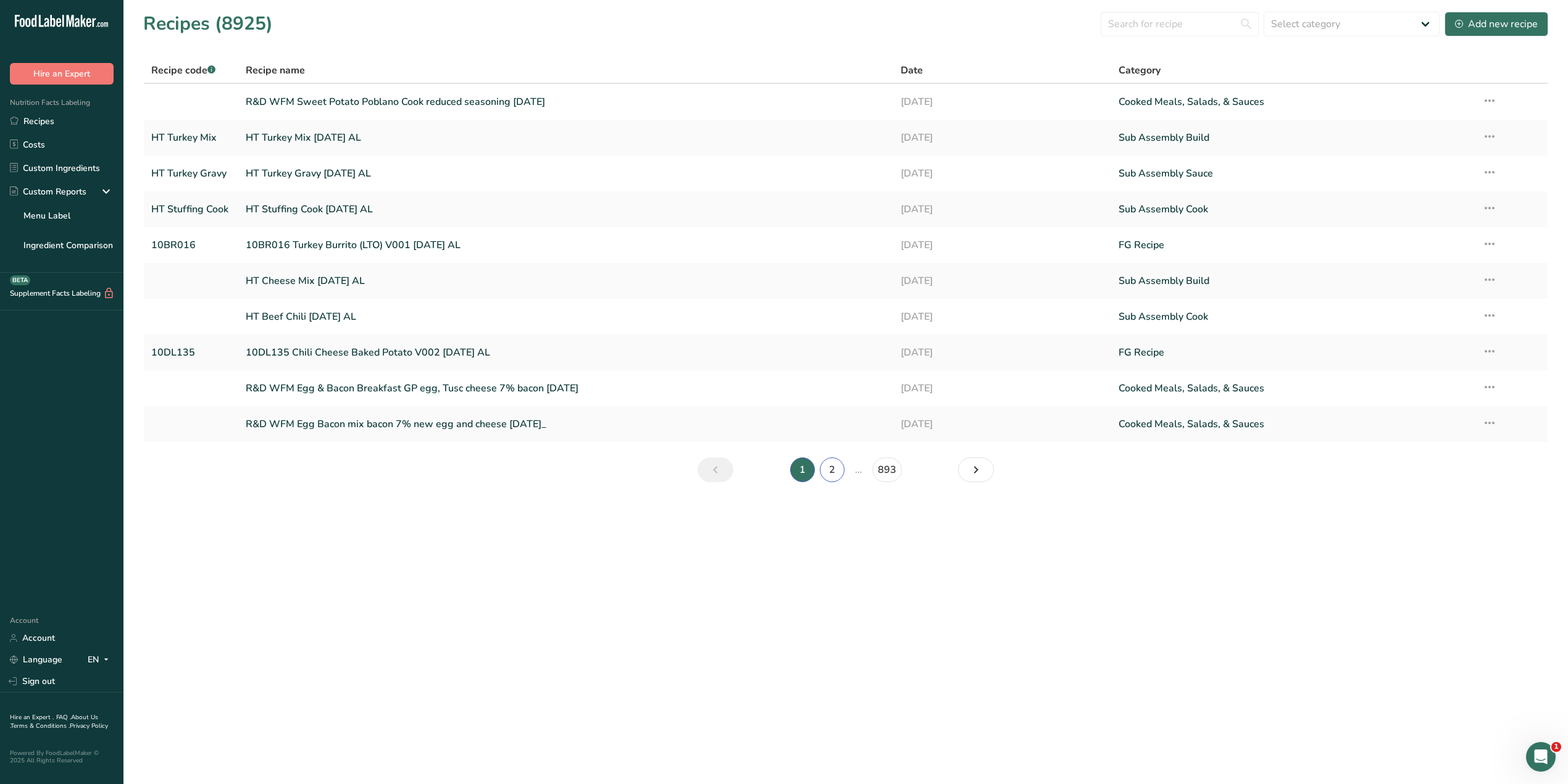
click at [838, 472] on link "2" at bounding box center [832, 469] width 25 height 25
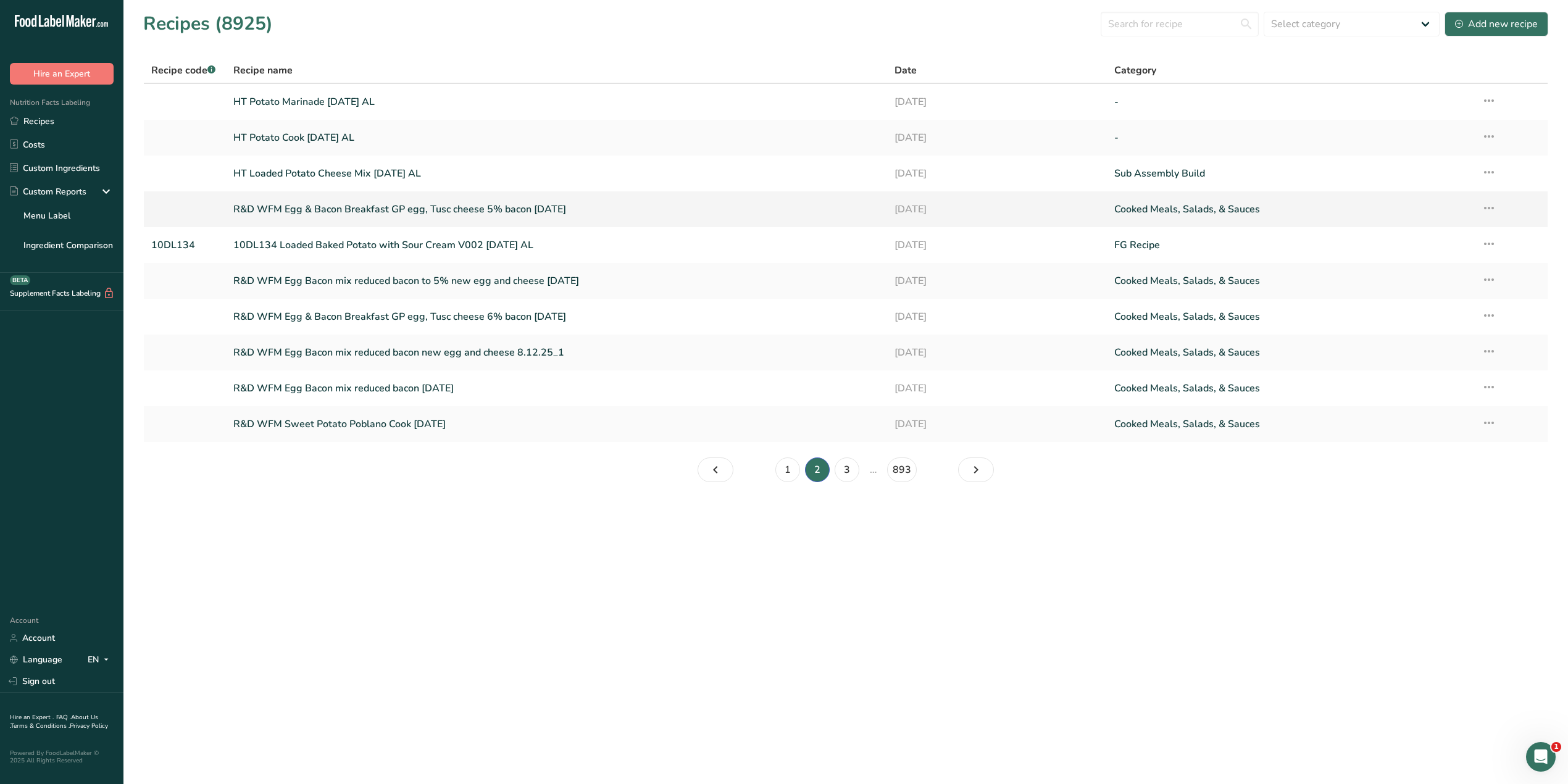
click at [545, 213] on link "R&D WFM Egg & Bacon Breakfast GP egg, Tusc cheese 5% bacon [DATE]" at bounding box center [556, 209] width 646 height 26
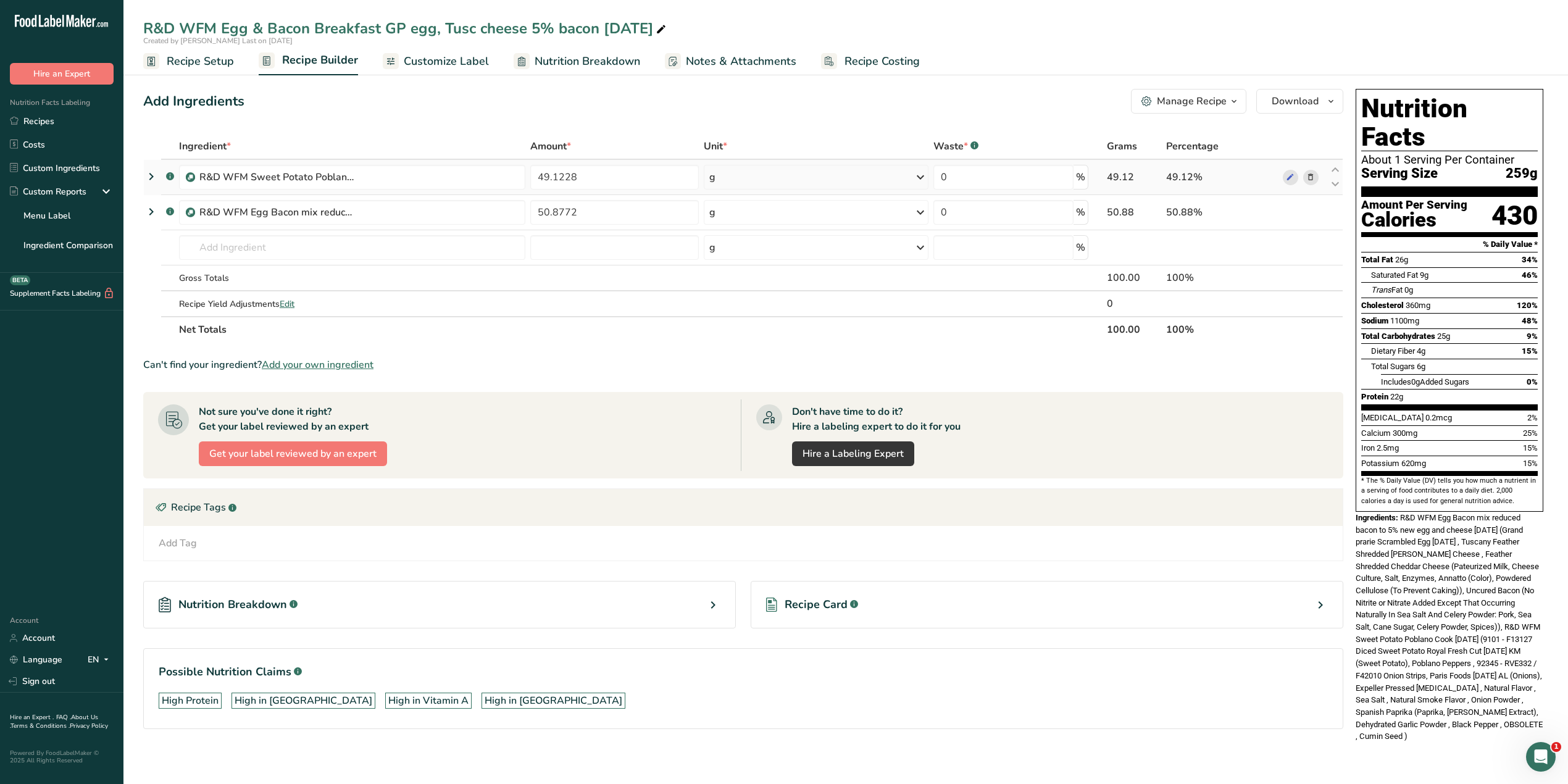
click at [1041, 179] on icon at bounding box center [1311, 177] width 9 height 13
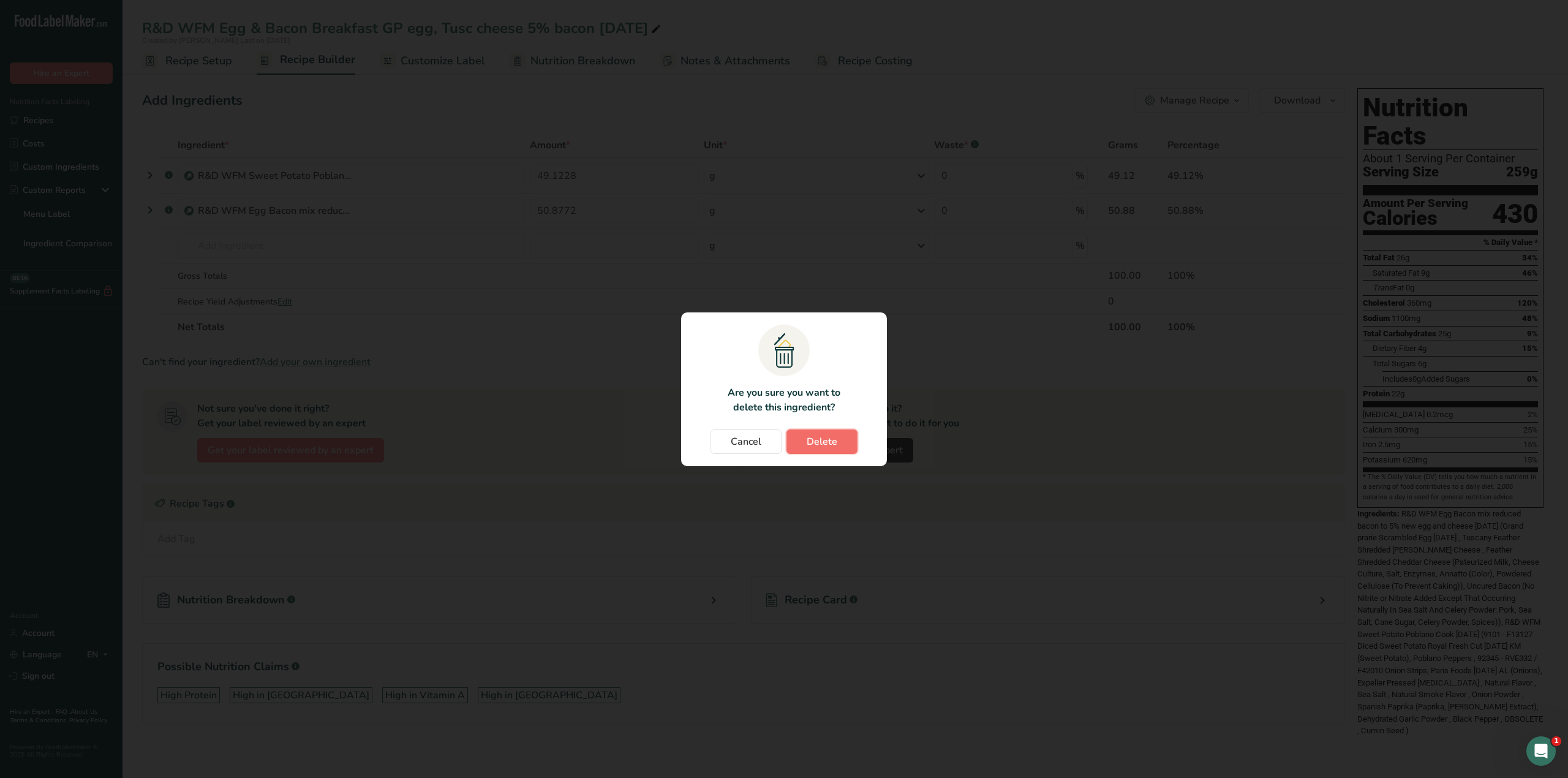
click at [826, 434] on span "Delete" at bounding box center [822, 440] width 30 height 14
type input "50.8772"
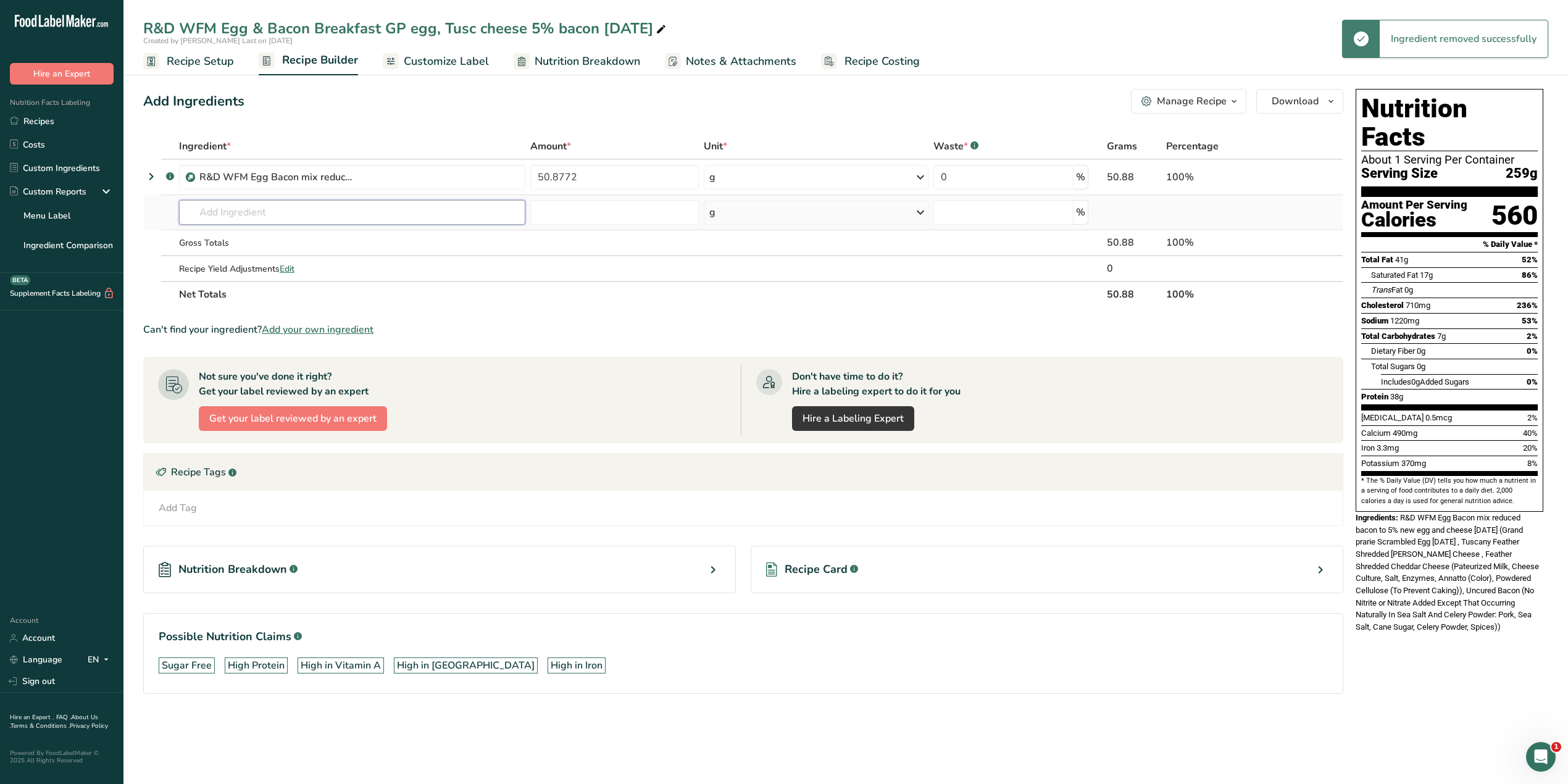
click at [279, 217] on input "text" at bounding box center [351, 212] width 346 height 25
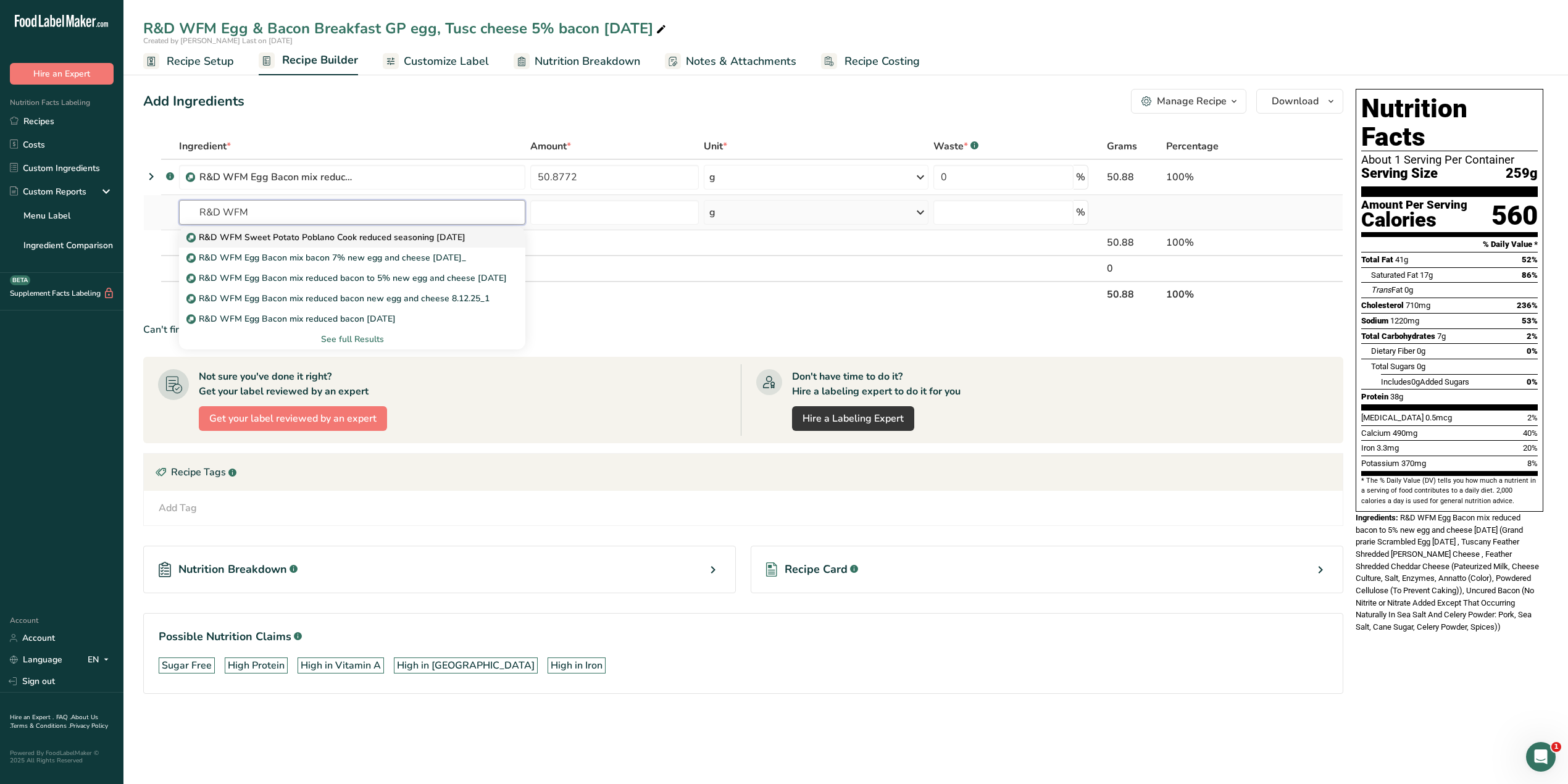
type input "R&D WFM"
click at [384, 237] on p "R&D WFM Sweet Potato Poblano Cook reduced seasoning [DATE]" at bounding box center [327, 236] width 277 height 13
type input "R&D WFM Sweet Potato Poblano Cook reduced seasoning [DATE]"
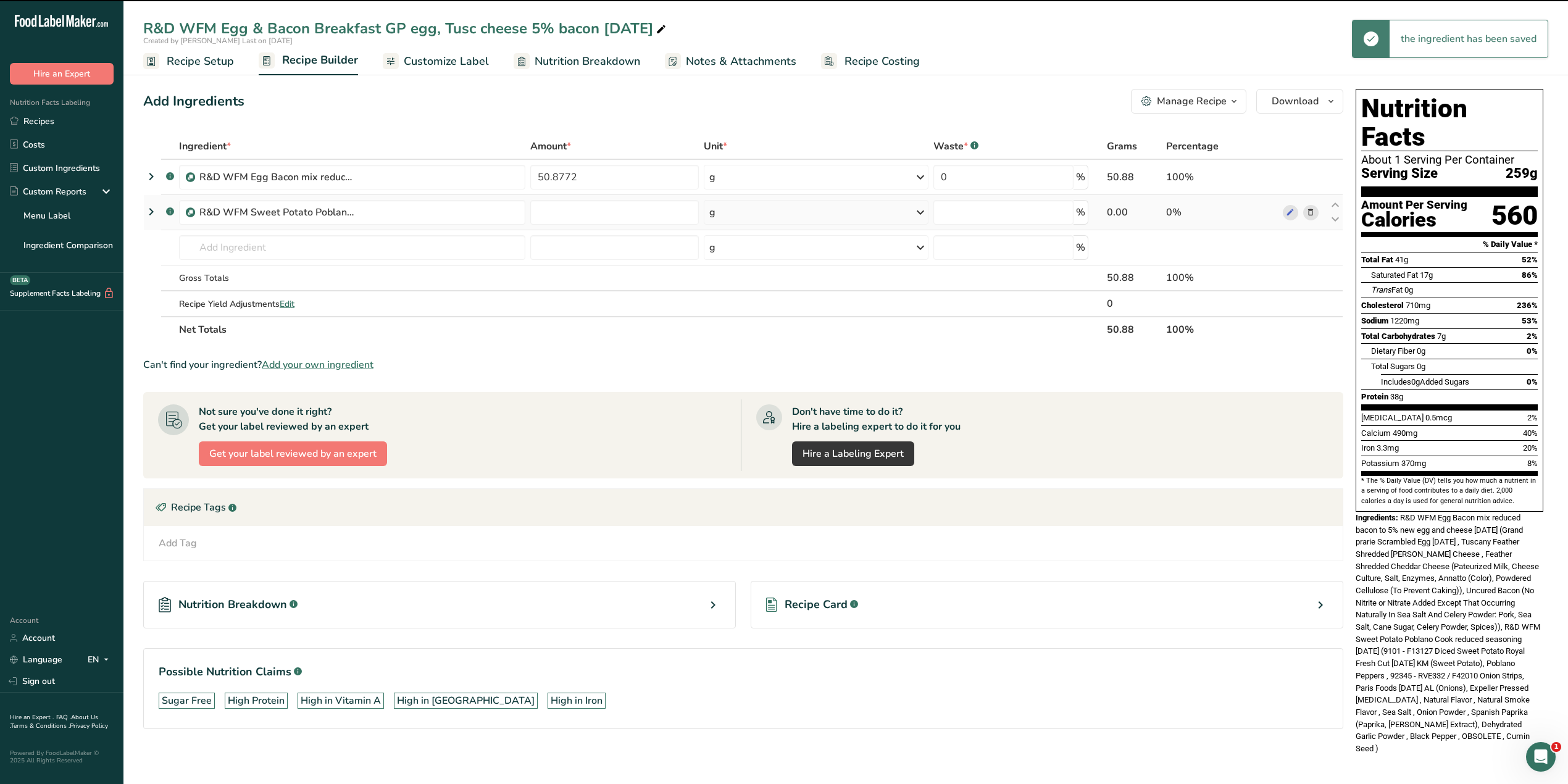
type input "0"
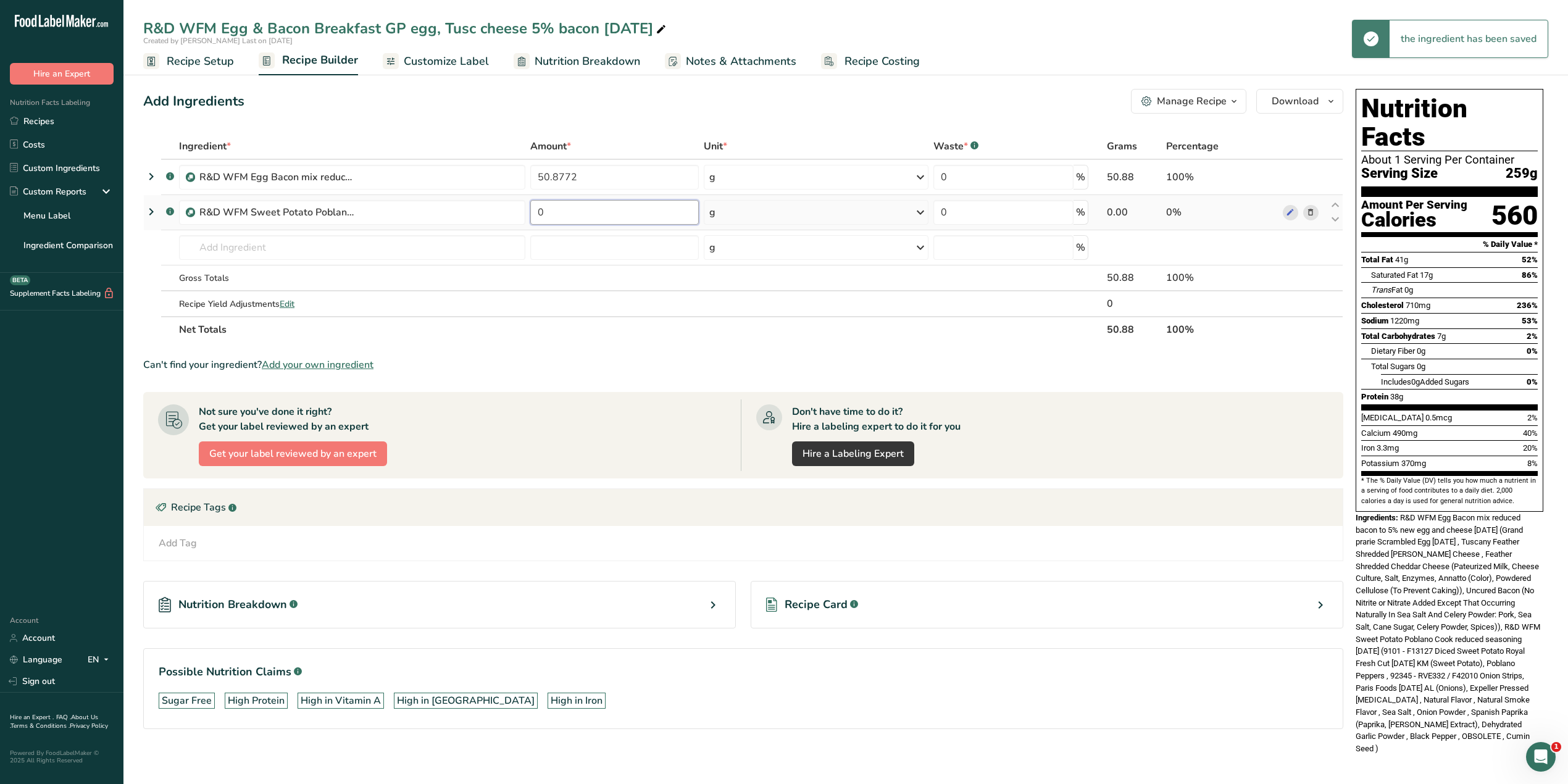
click at [539, 213] on input "0" at bounding box center [614, 212] width 168 height 25
type input "49.1228"
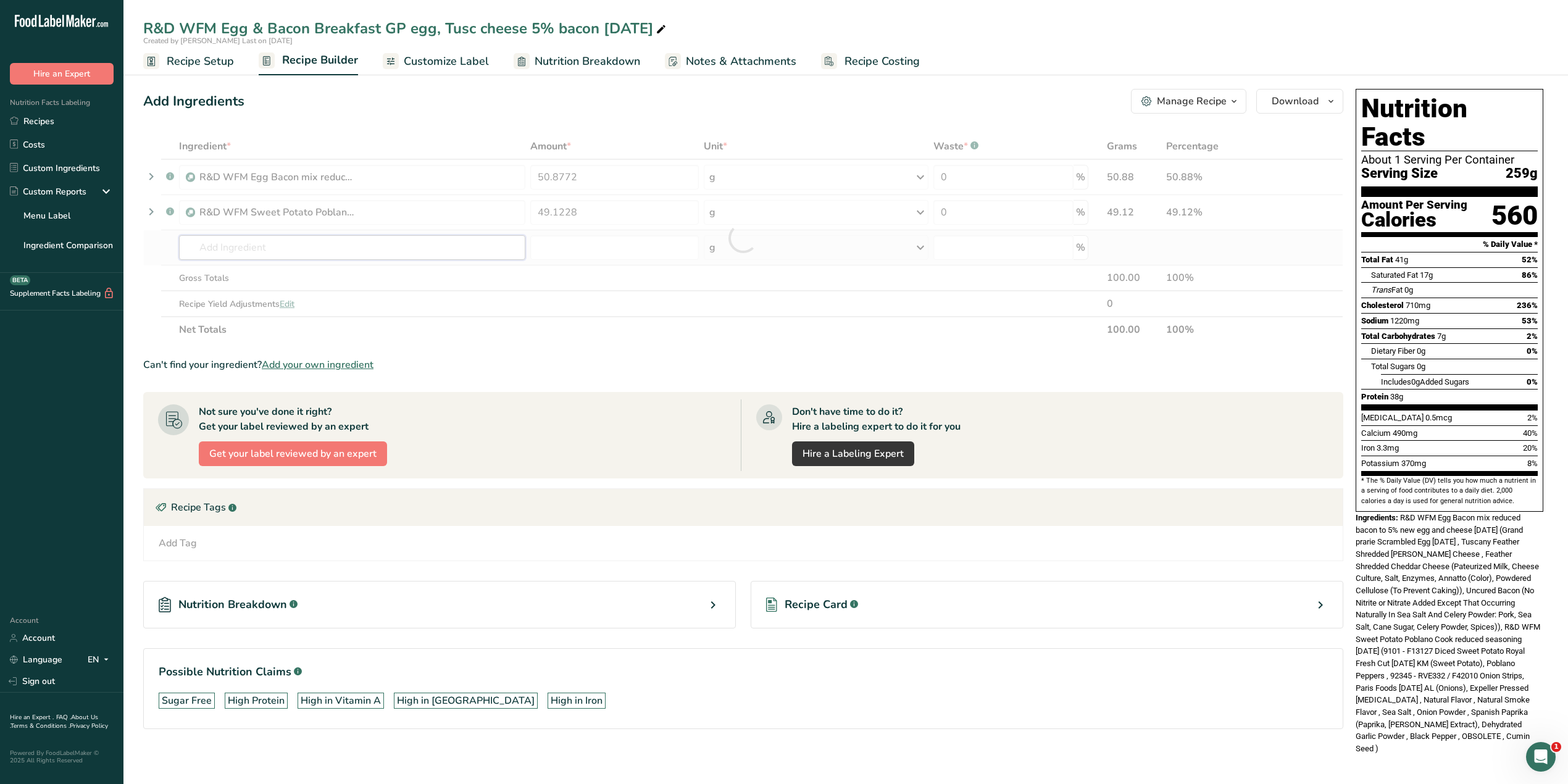
click at [472, 250] on div "Ingredient * Amount * Unit * Waste * .a-a{fill:#347362;}.b-a{fill:#fff;} Grams …" at bounding box center [743, 238] width 1200 height 209
click at [1041, 487] on div "Nutrition Facts About 1 Serving Per Container Serving Size 259g Amount Per Serv…" at bounding box center [1450, 422] width 197 height 676
click at [1041, 487] on span "R&D WFM Egg Bacon mix reduced bacon to 5% new egg and cheese [DATE] (Grand prar…" at bounding box center [1448, 633] width 185 height 240
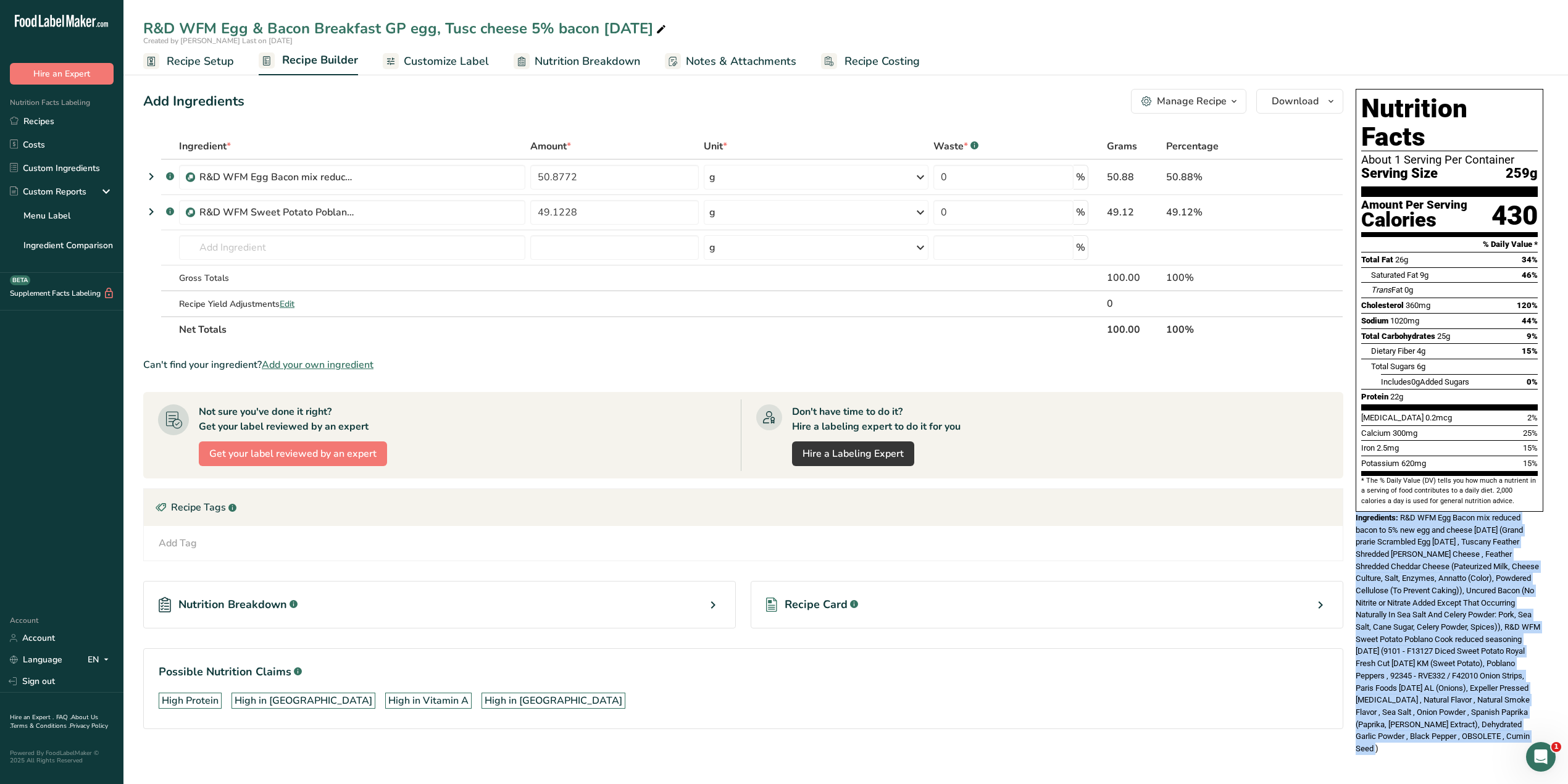
drag, startPoint x: 1448, startPoint y: 710, endPoint x: 1356, endPoint y: 494, distance: 234.8
click at [1041, 487] on div "Ingredients: R&D WFM Egg Bacon mix reduced bacon to 5% new egg and cheese [DATE…" at bounding box center [1450, 633] width 188 height 243
copy div "Ingredients: R&D WFM Egg Bacon mix reduced bacon to 5% new egg and cheese [DATE…"
